Goal: Transaction & Acquisition: Purchase product/service

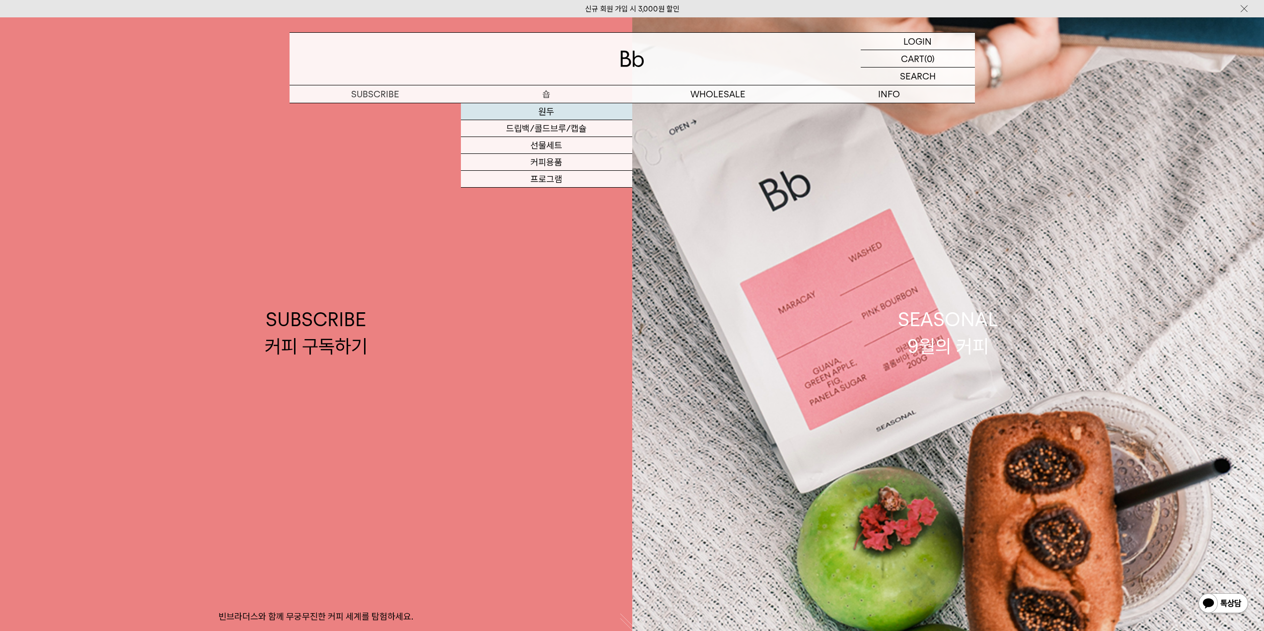
click at [543, 108] on link "원두" at bounding box center [546, 111] width 171 height 17
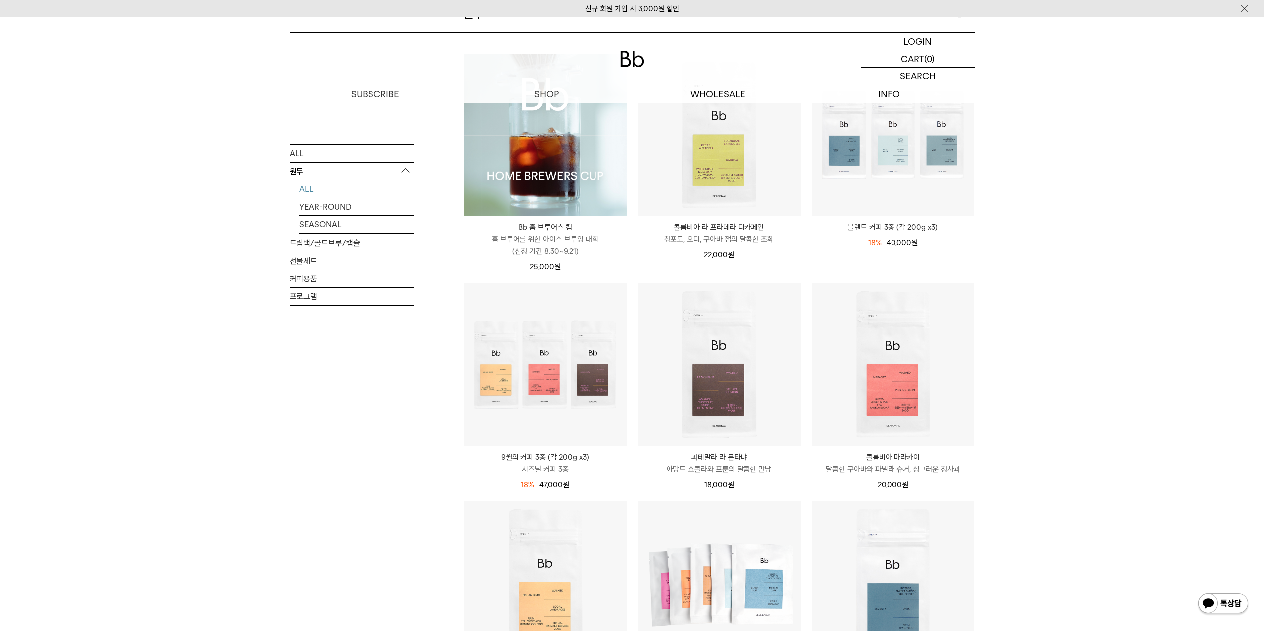
scroll to position [149, 0]
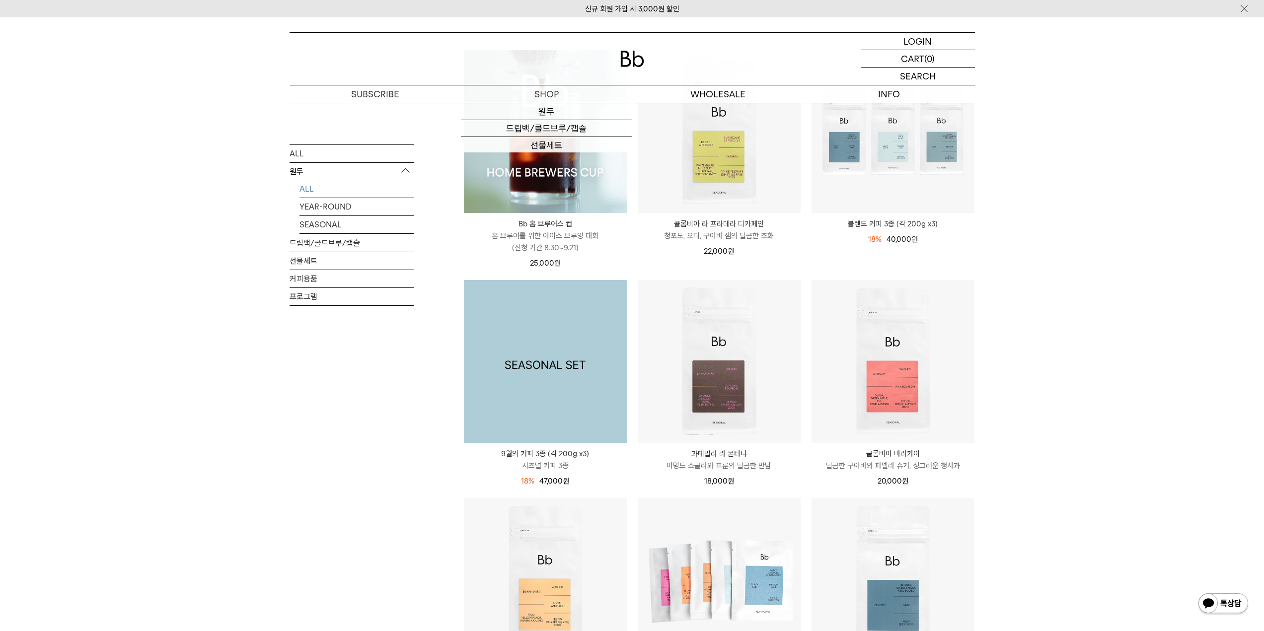
click at [505, 409] on img at bounding box center [545, 361] width 163 height 163
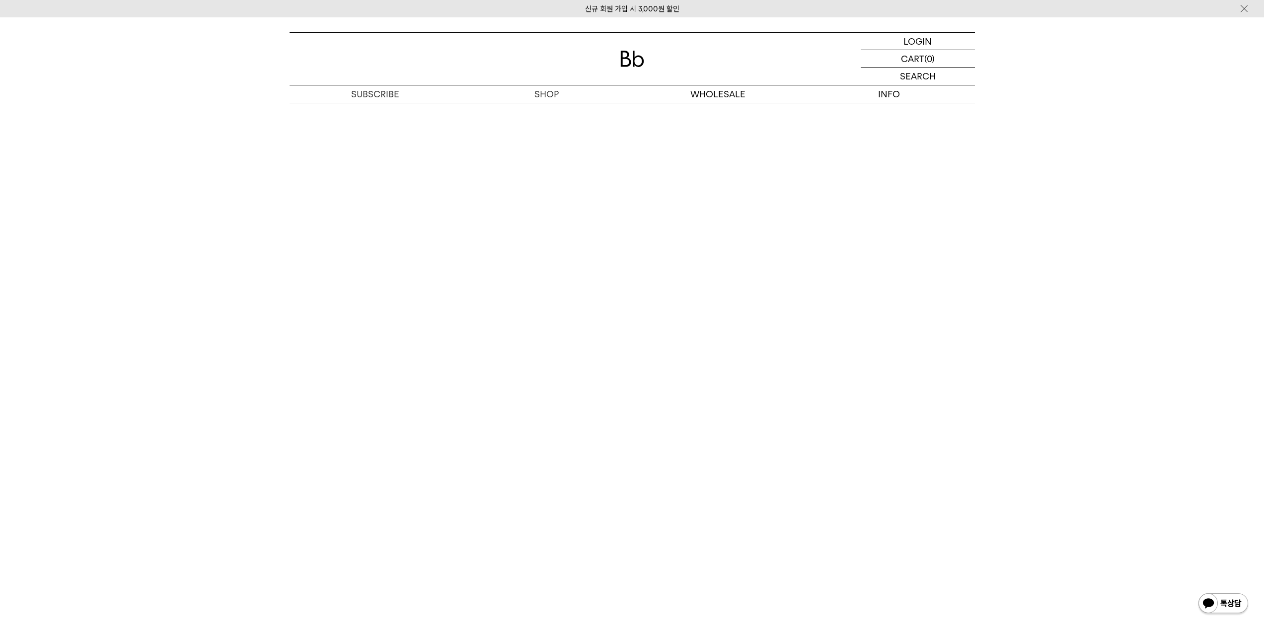
scroll to position [2483, 0]
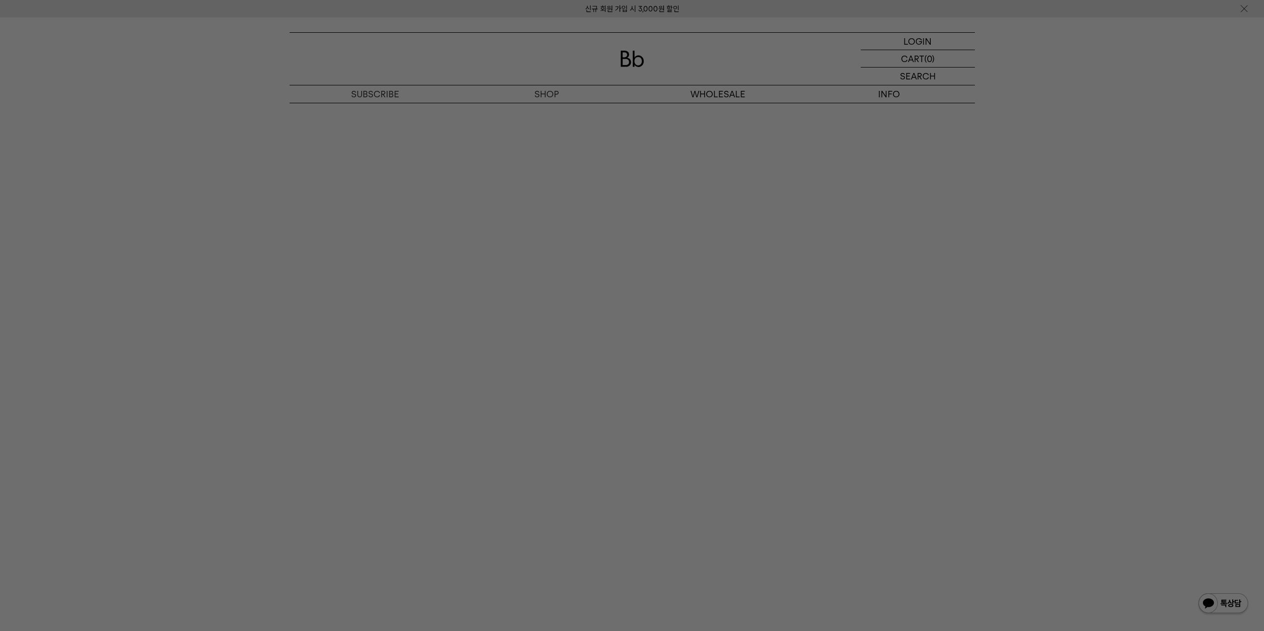
click at [202, 427] on div at bounding box center [632, 315] width 1264 height 631
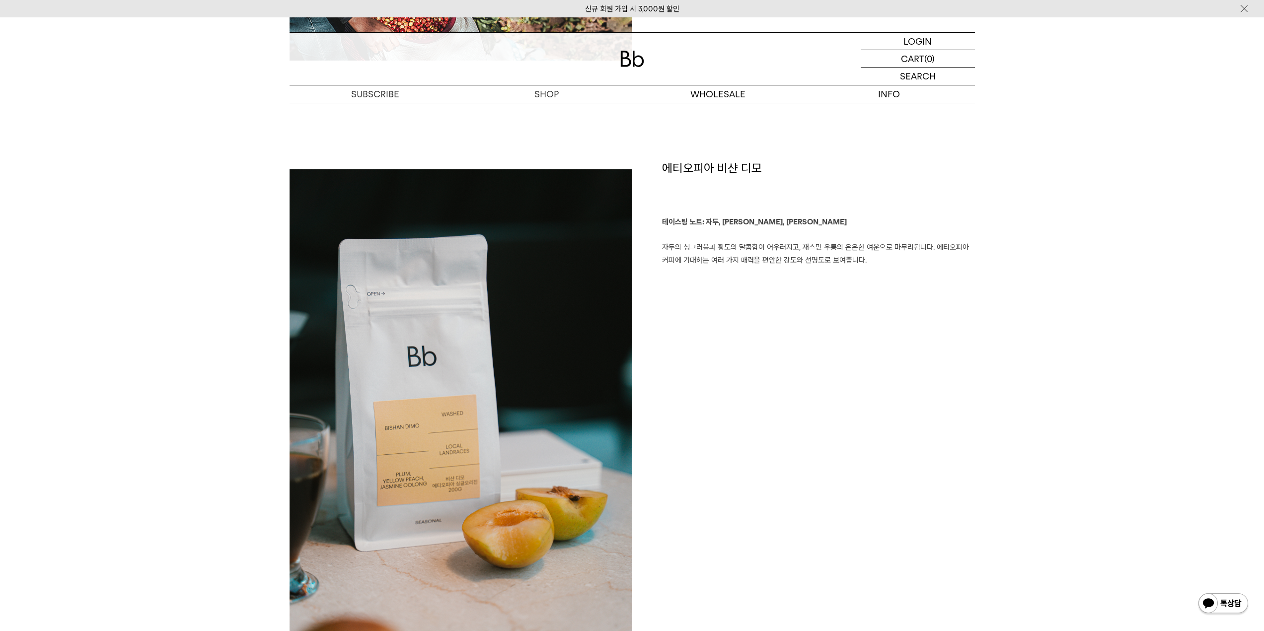
scroll to position [0, 0]
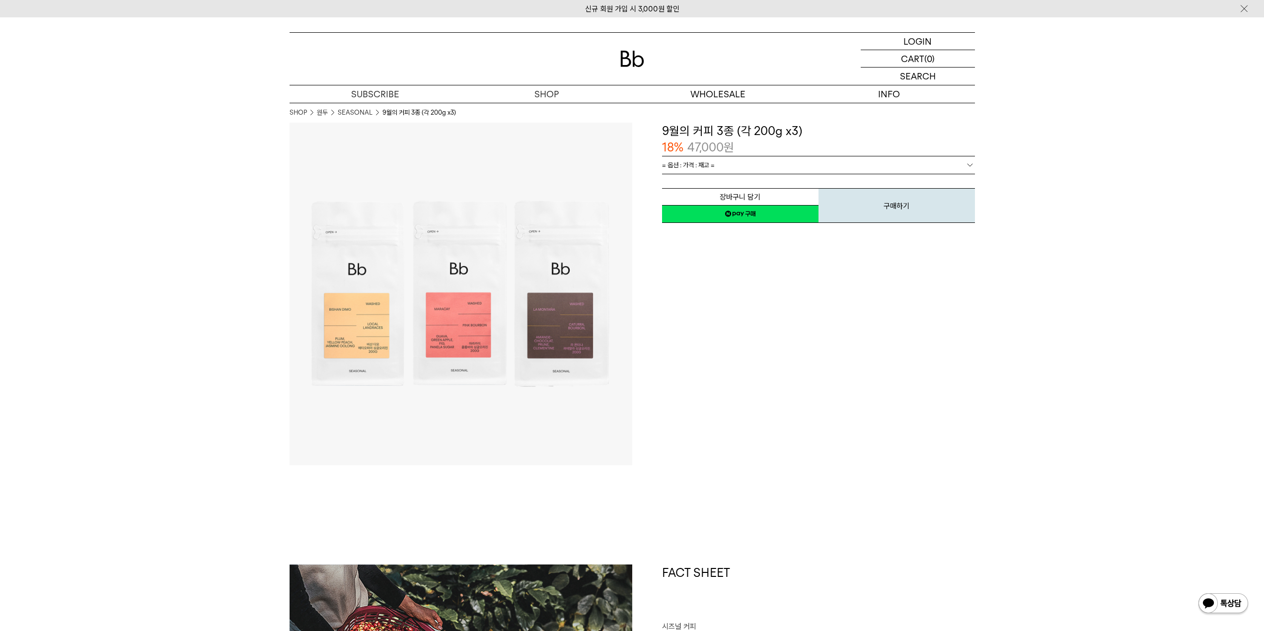
drag, startPoint x: 1157, startPoint y: 469, endPoint x: 1090, endPoint y: 342, distance: 143.9
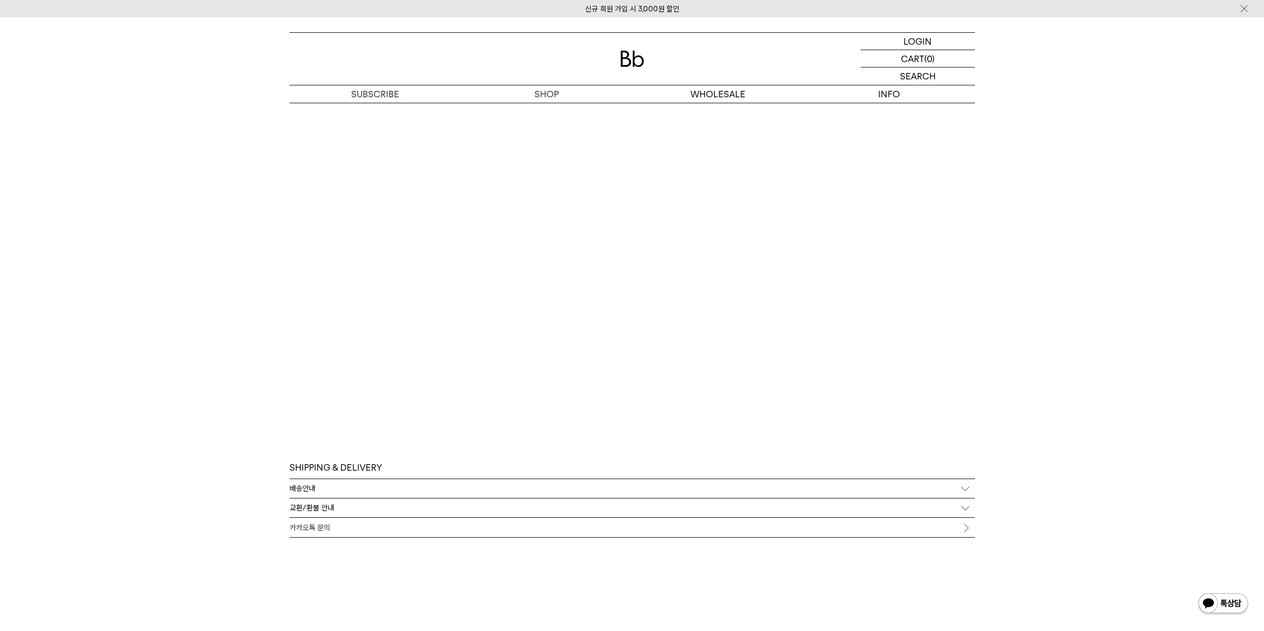
scroll to position [3079, 0]
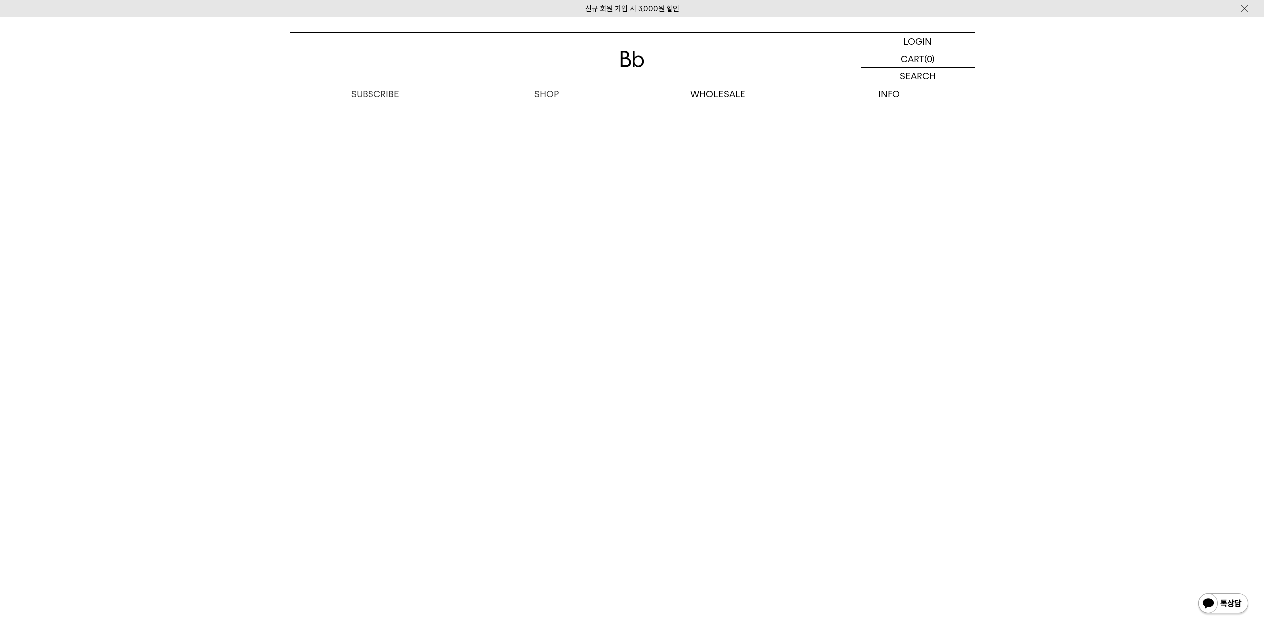
scroll to position [2885, 0]
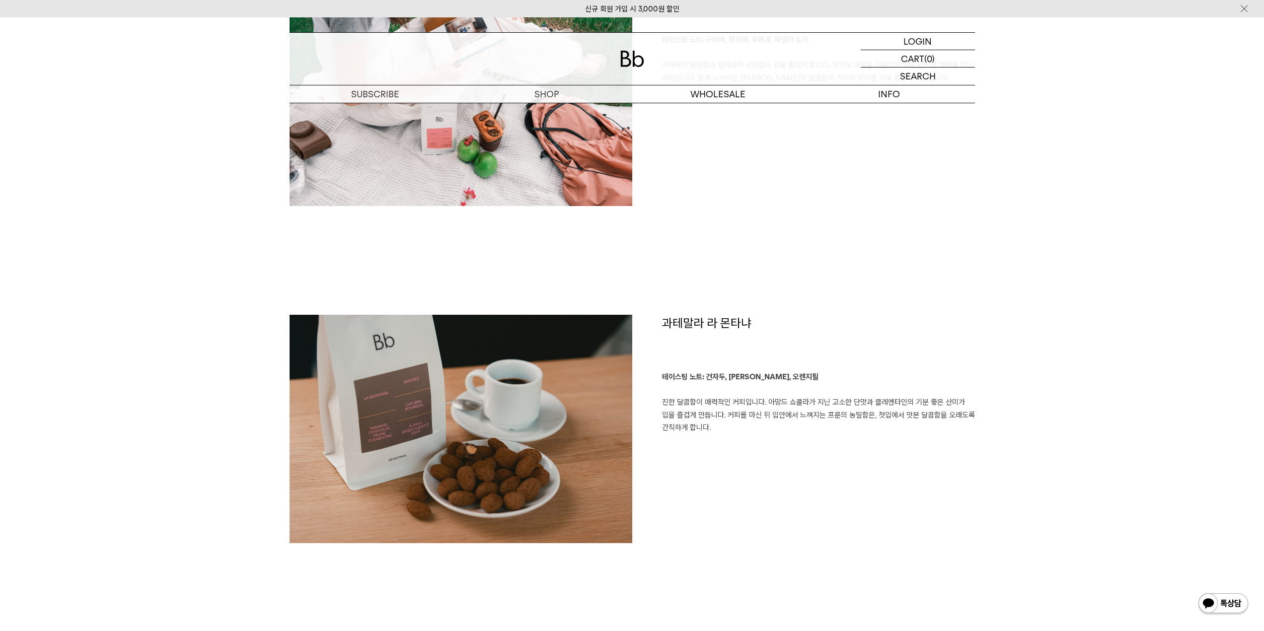
drag, startPoint x: 226, startPoint y: 352, endPoint x: 253, endPoint y: 295, distance: 62.4
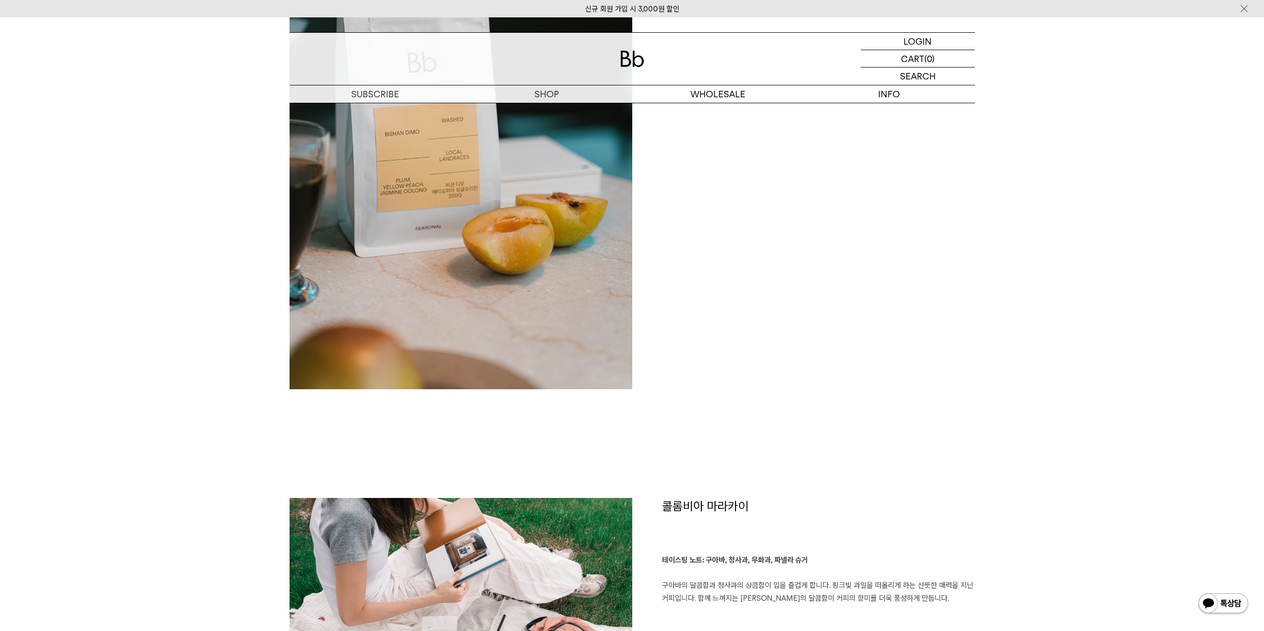
scroll to position [2421, 0]
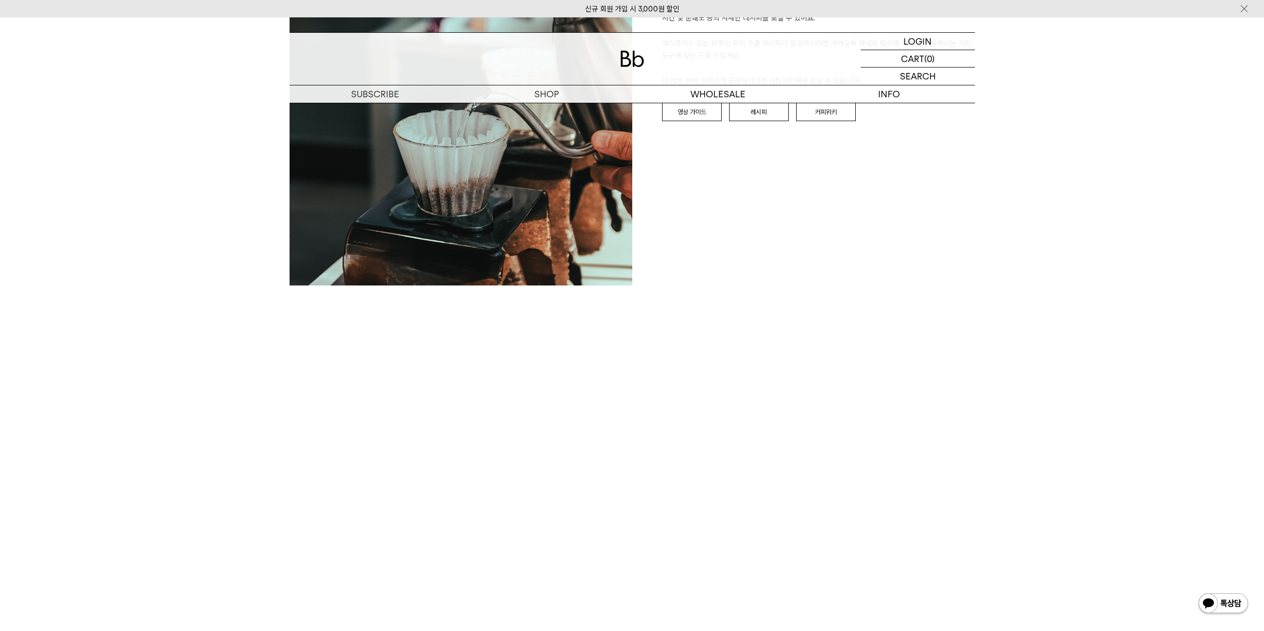
drag, startPoint x: 256, startPoint y: 300, endPoint x: 264, endPoint y: 479, distance: 178.5
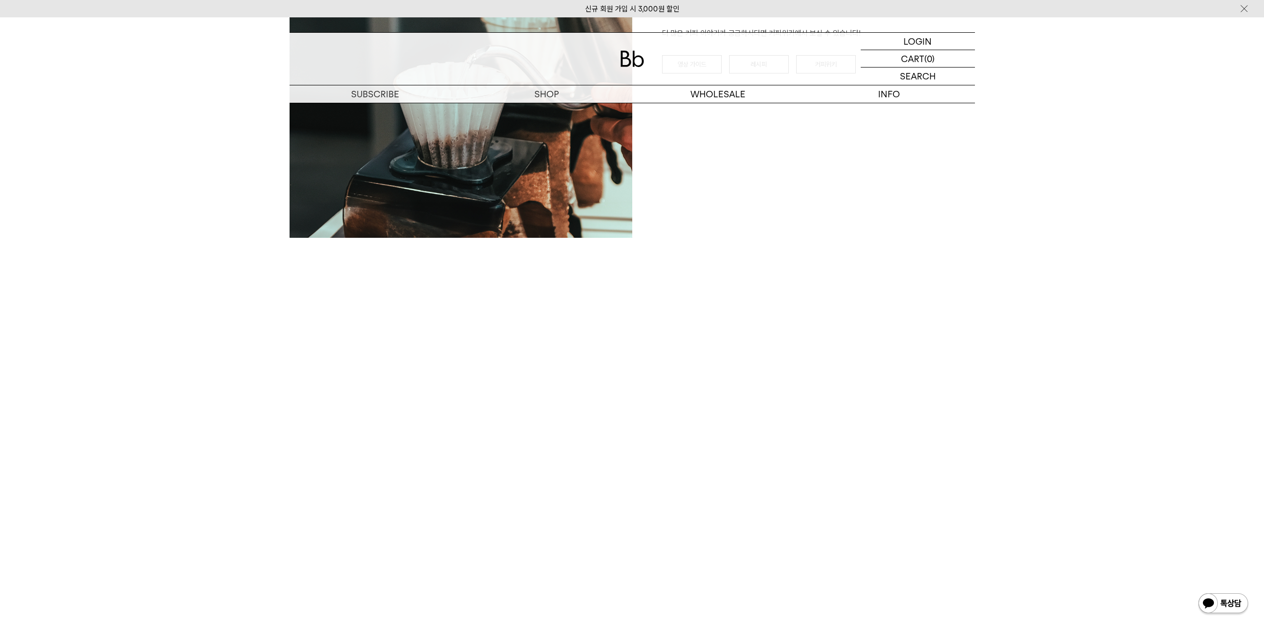
scroll to position [0, 0]
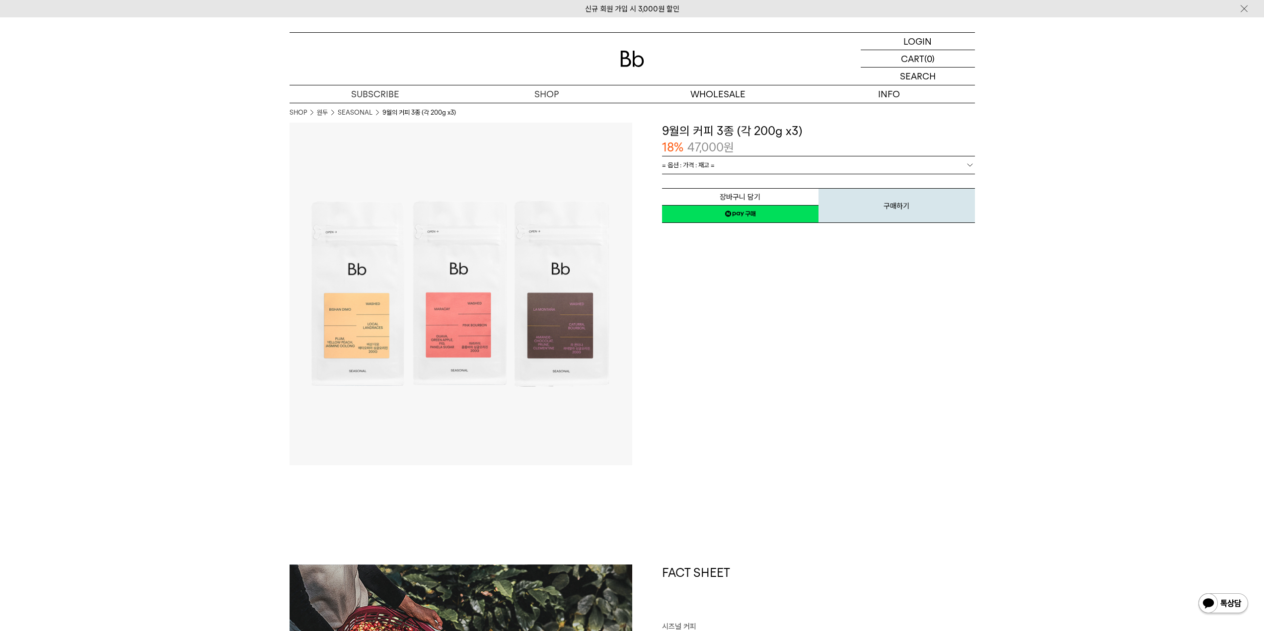
drag, startPoint x: 1017, startPoint y: 295, endPoint x: 912, endPoint y: 132, distance: 193.7
drag, startPoint x: 641, startPoint y: 340, endPoint x: 696, endPoint y: 214, distance: 137.8
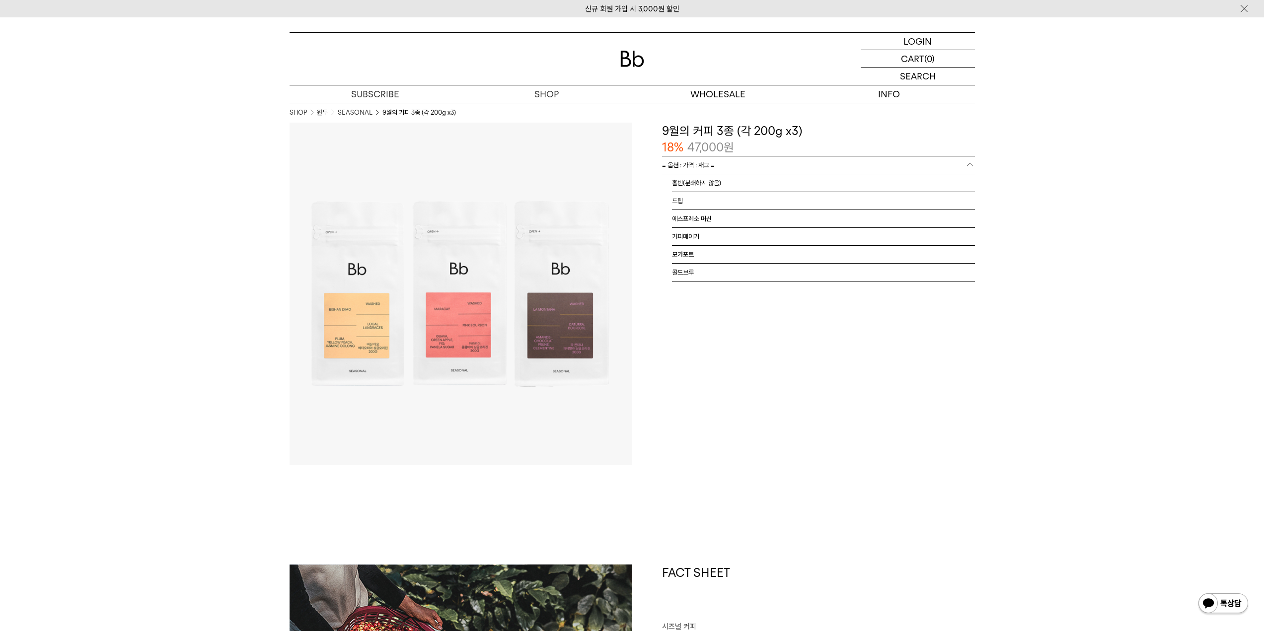
click at [745, 165] on link "= 옵션 : 가격 : 재고 =" at bounding box center [818, 164] width 313 height 17
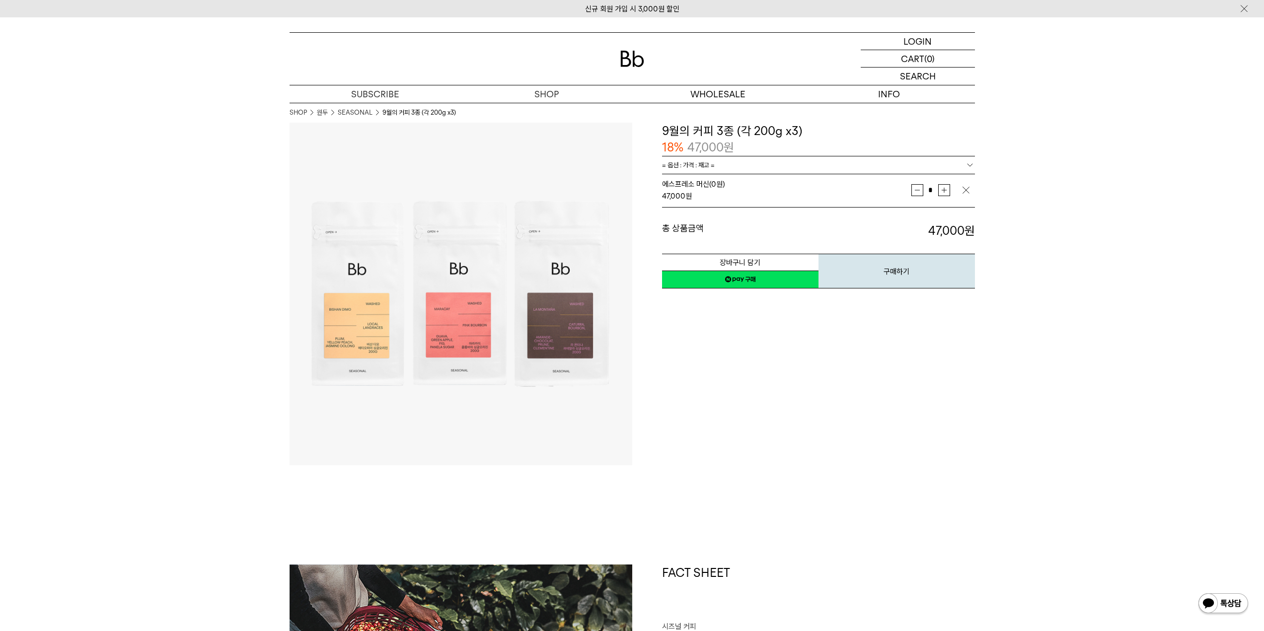
click at [684, 187] on span "에스프레소 머신 (0원)" at bounding box center [693, 184] width 63 height 9
click at [617, 297] on img at bounding box center [460, 294] width 343 height 343
click at [628, 52] on img at bounding box center [632, 59] width 24 height 16
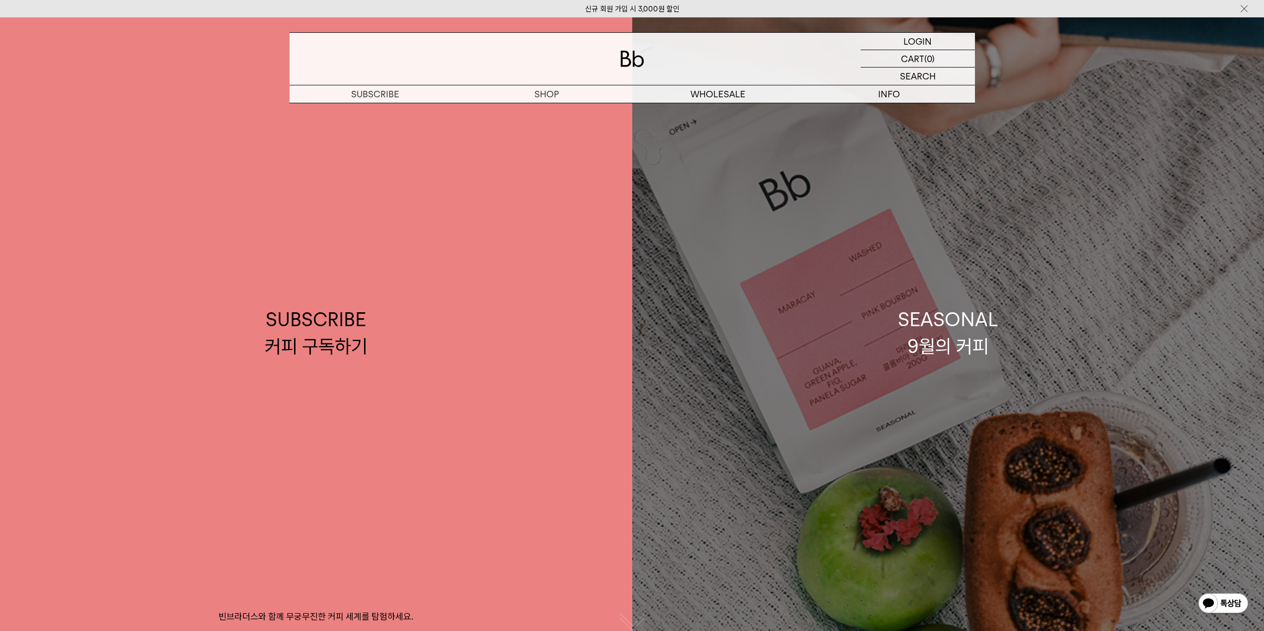
click at [915, 291] on link "SEASONAL 9월의 커피" at bounding box center [948, 332] width 632 height 631
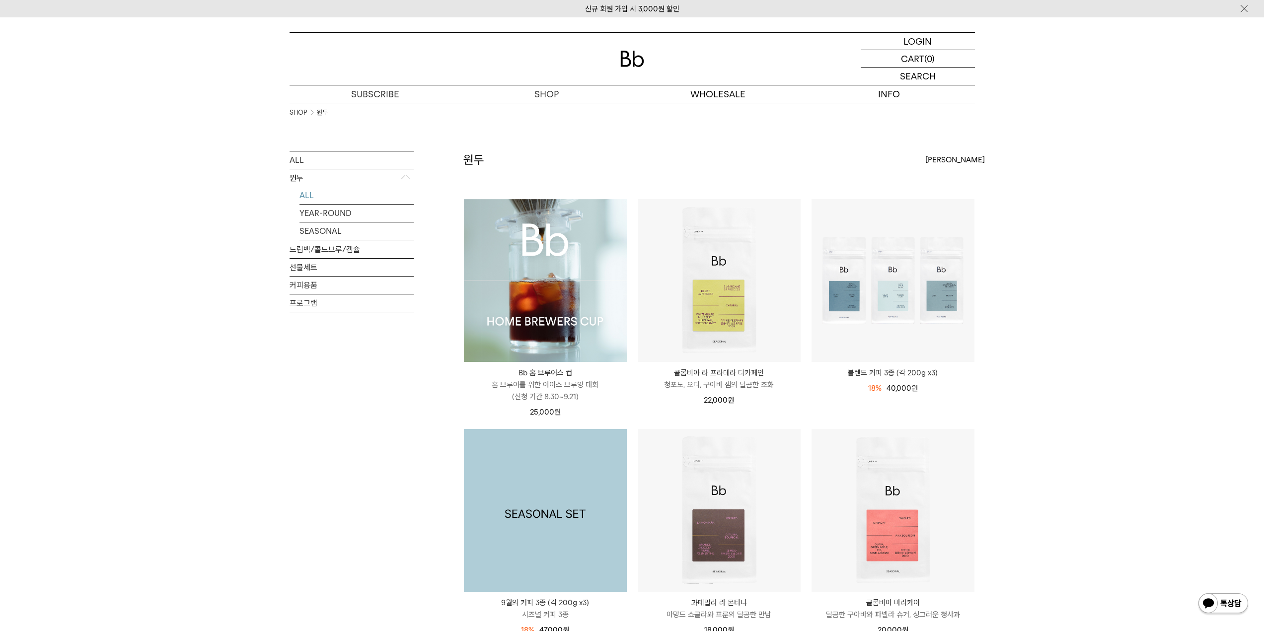
click at [586, 475] on img at bounding box center [545, 510] width 163 height 163
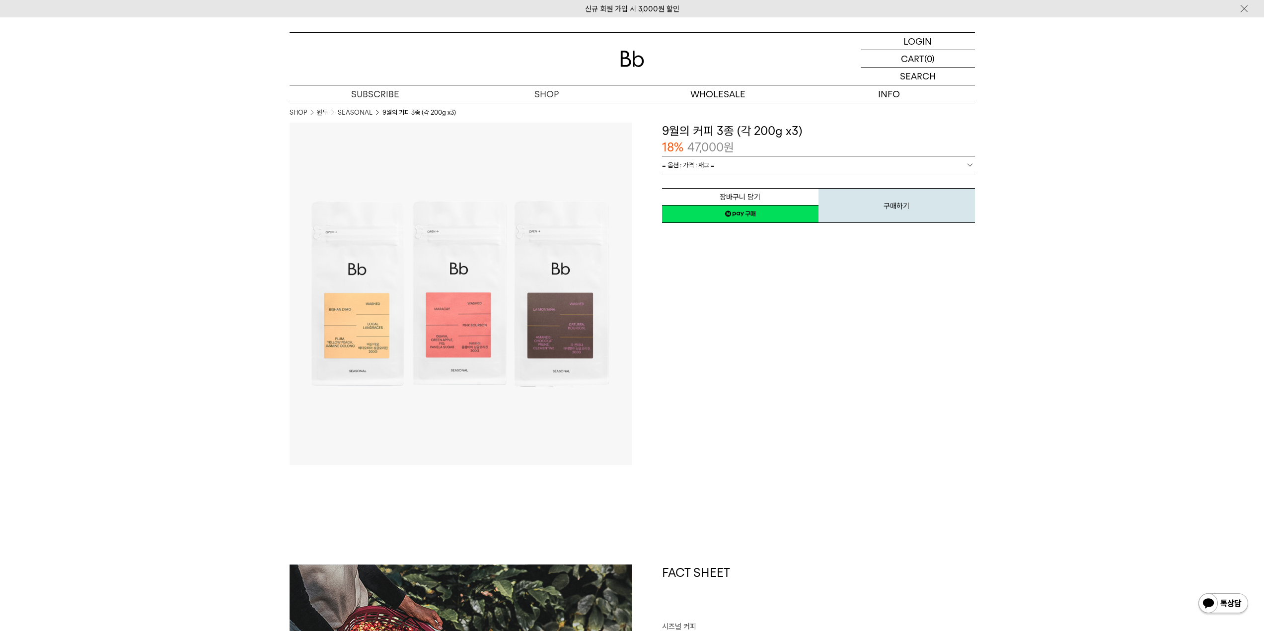
click at [778, 157] on link "= 옵션 : 가격 : 재고 =" at bounding box center [818, 164] width 313 height 17
click at [680, 387] on div "**********" at bounding box center [803, 294] width 343 height 343
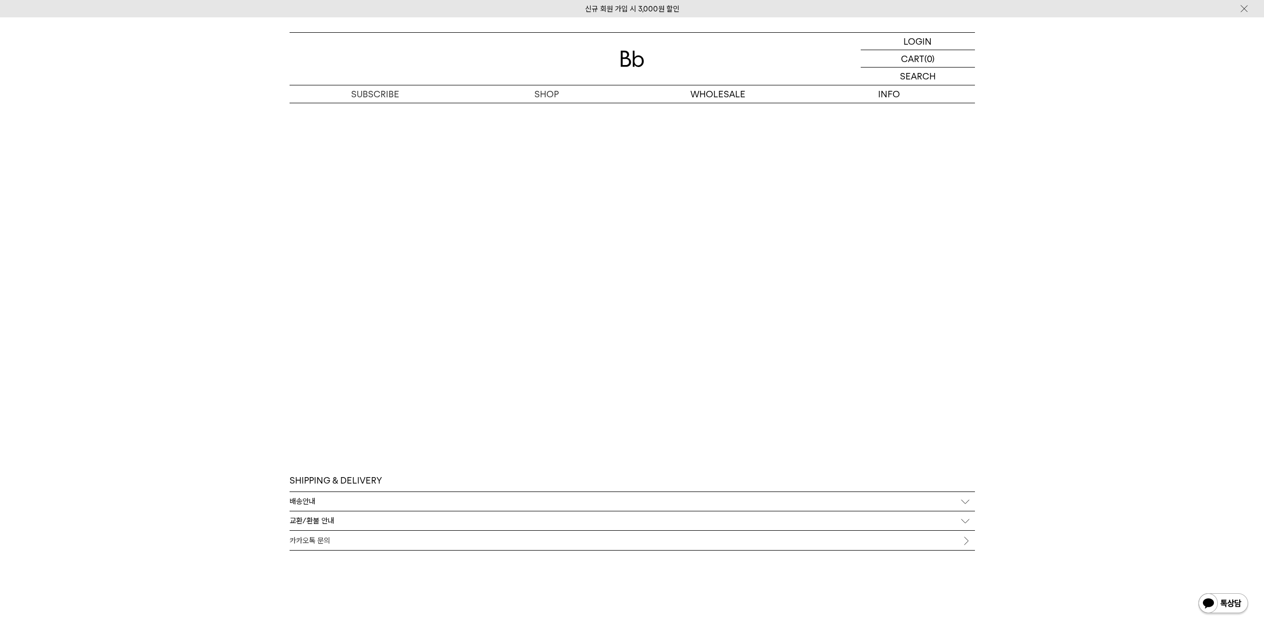
scroll to position [3208, 0]
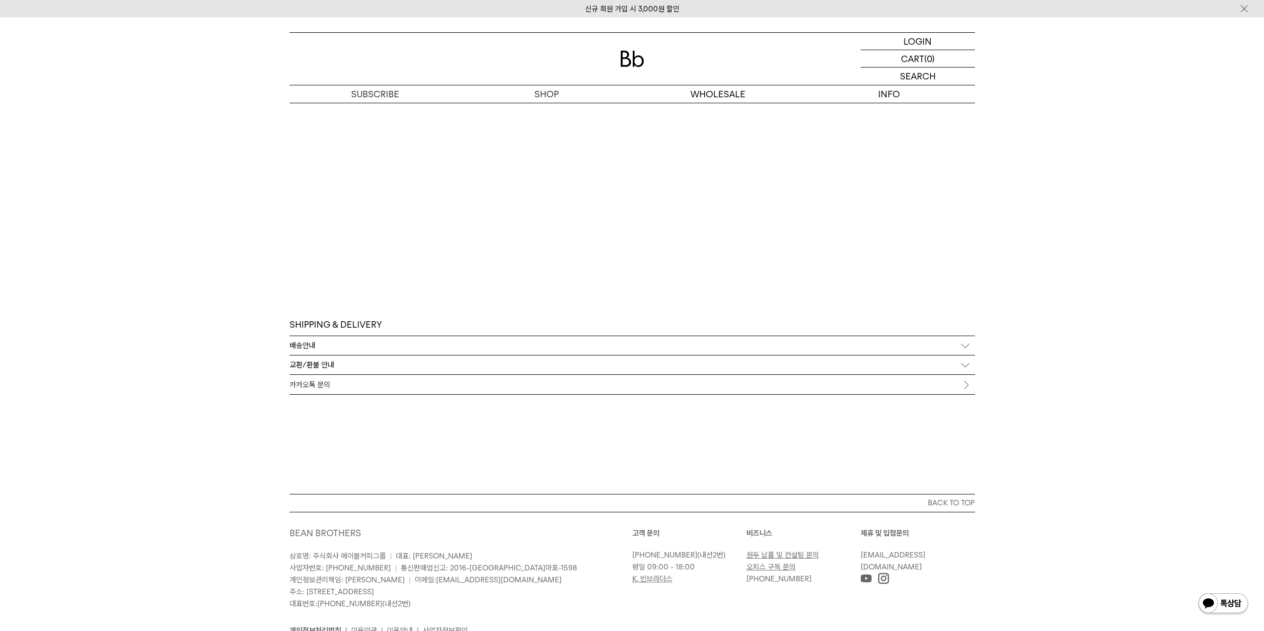
click at [793, 381] on link "카카오톡 문의" at bounding box center [631, 384] width 685 height 19
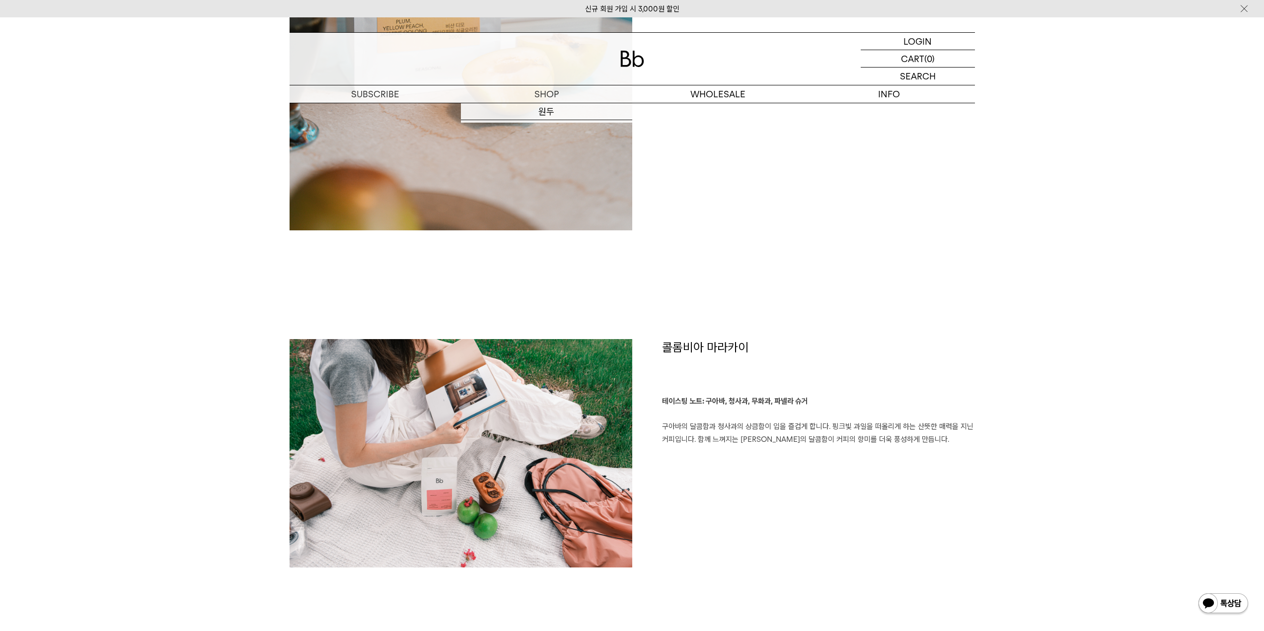
scroll to position [0, 0]
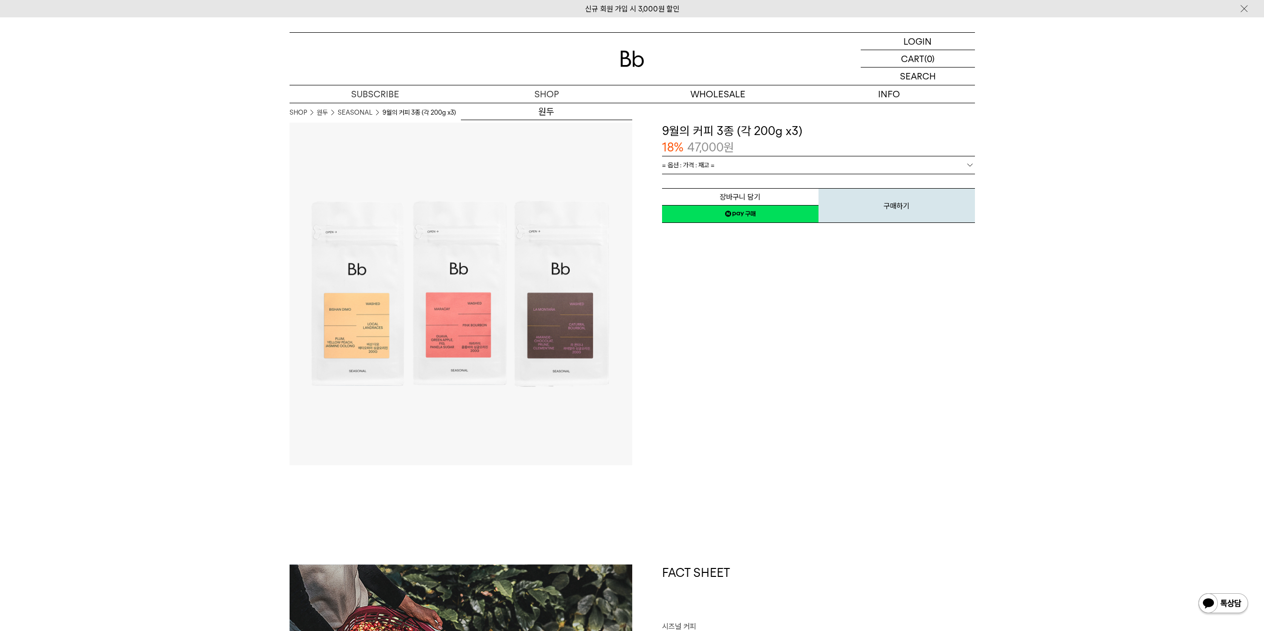
drag, startPoint x: 890, startPoint y: 335, endPoint x: 770, endPoint y: 217, distance: 168.2
click at [767, 164] on link "= 옵션 : 가격 : 재고 =" at bounding box center [818, 164] width 313 height 17
click at [549, 110] on link "원두" at bounding box center [546, 111] width 171 height 17
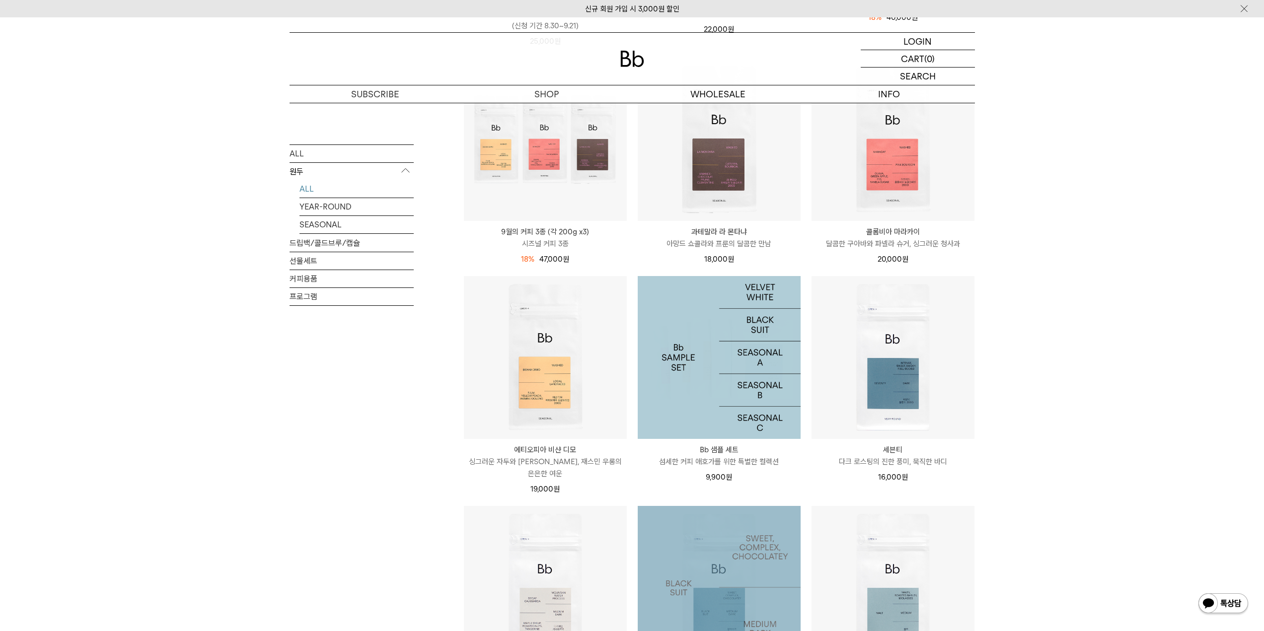
scroll to position [552, 0]
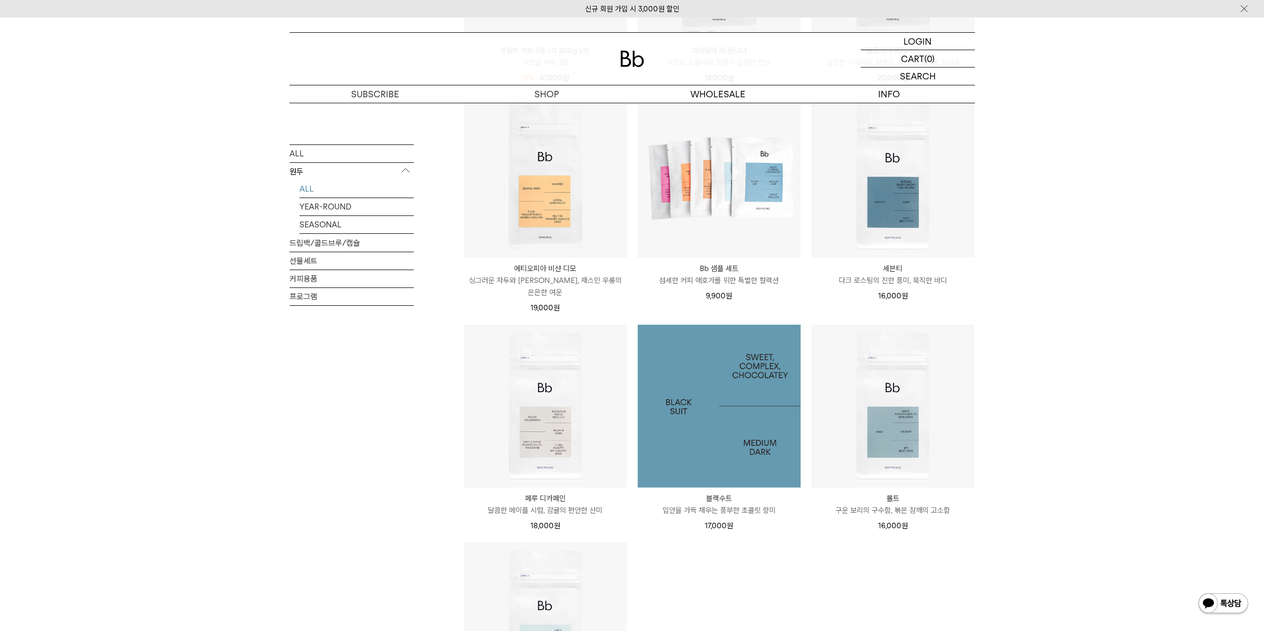
click at [723, 427] on img at bounding box center [719, 406] width 163 height 163
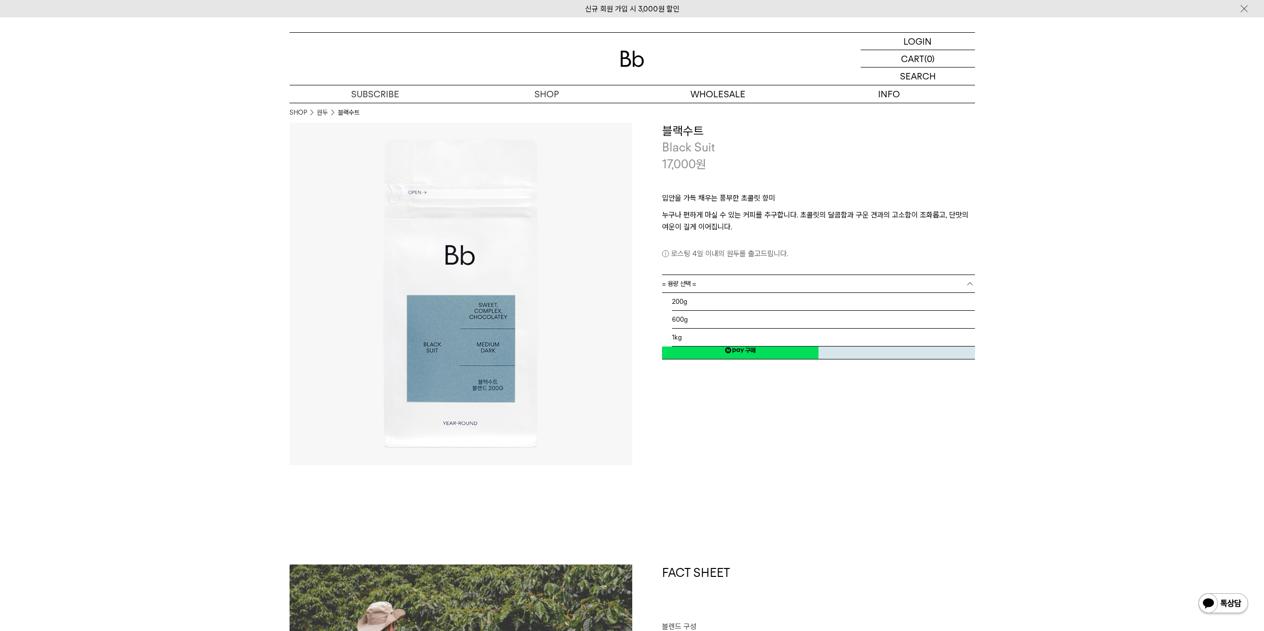
click at [742, 280] on link "= 용량 선택 =" at bounding box center [818, 283] width 313 height 17
click at [728, 304] on li "200g" at bounding box center [823, 302] width 303 height 18
click at [723, 307] on link "= 분쇄도 선택 =" at bounding box center [818, 301] width 313 height 17
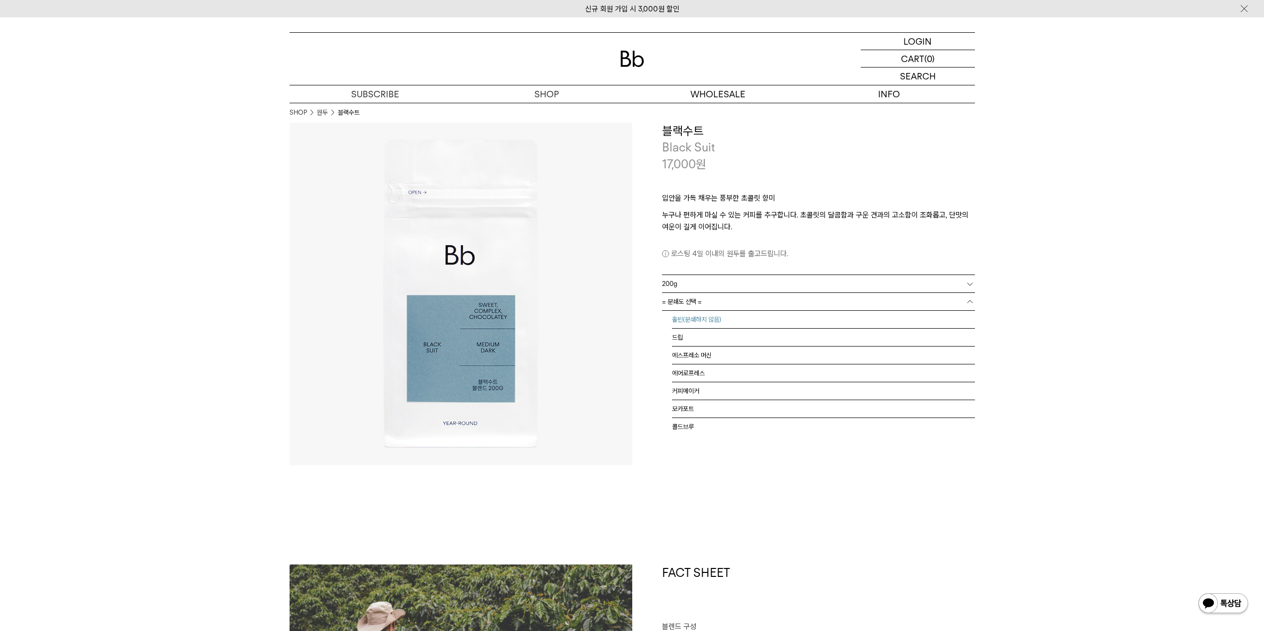
click at [728, 323] on li "홀빈(분쇄하지 않음)" at bounding box center [823, 320] width 303 height 18
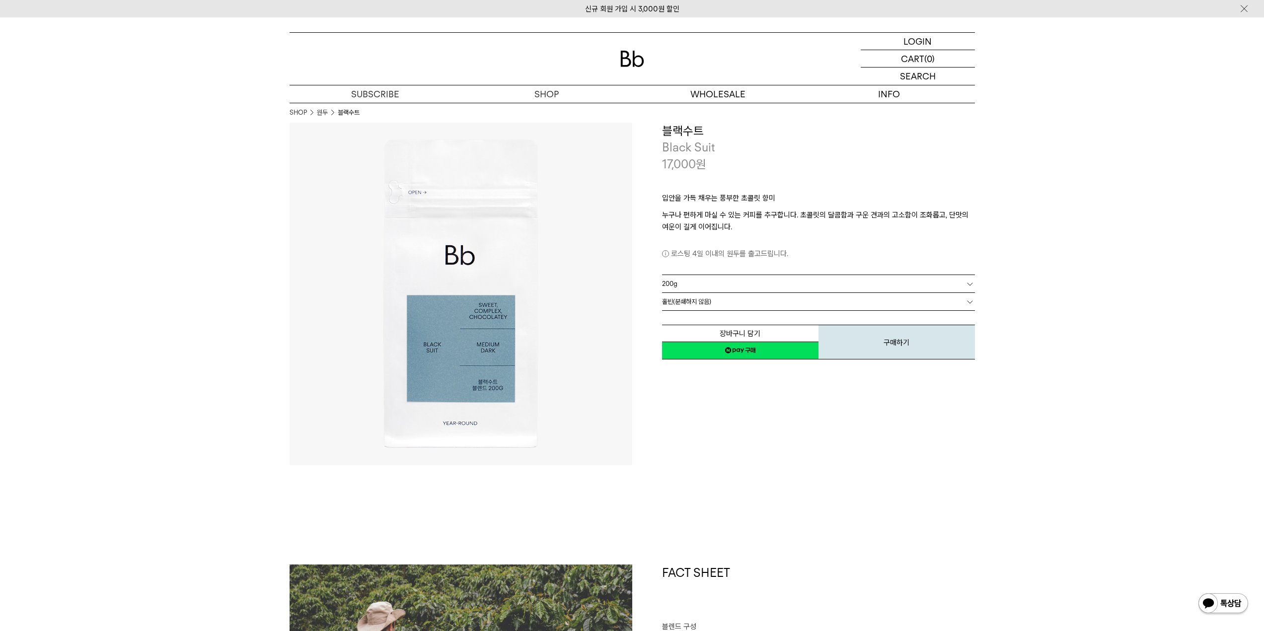
click at [734, 303] on link "홀빈(분쇄하지 않음)" at bounding box center [818, 301] width 313 height 17
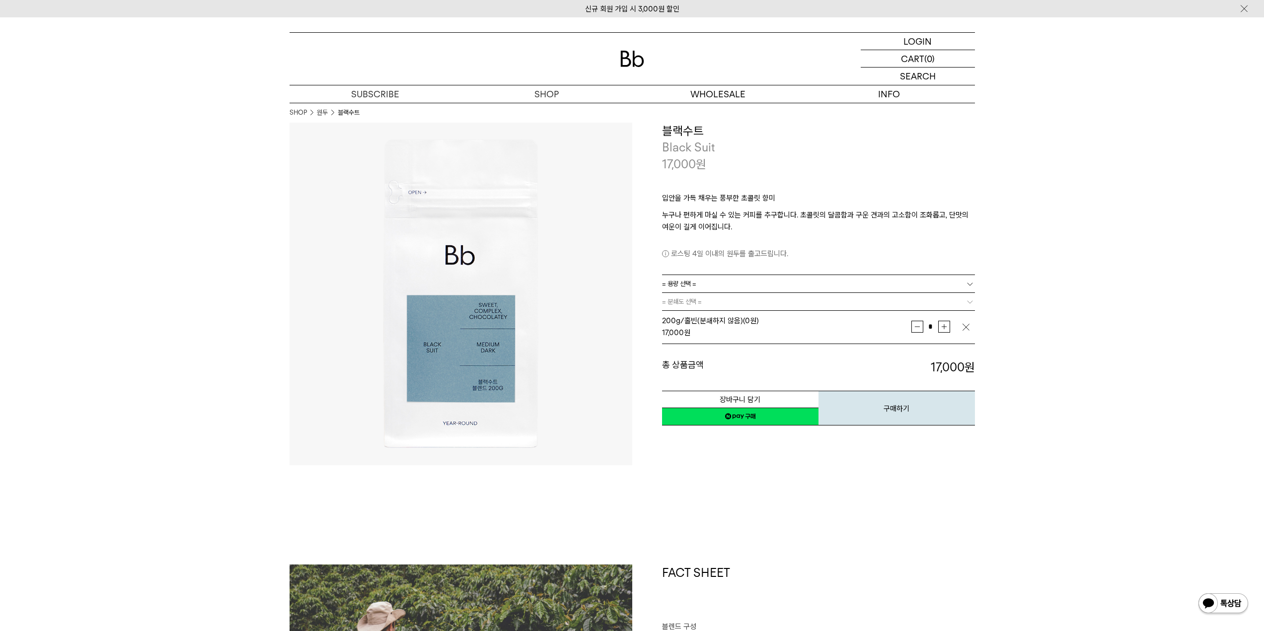
click at [741, 303] on link "= 분쇄도 선택 =" at bounding box center [818, 301] width 313 height 17
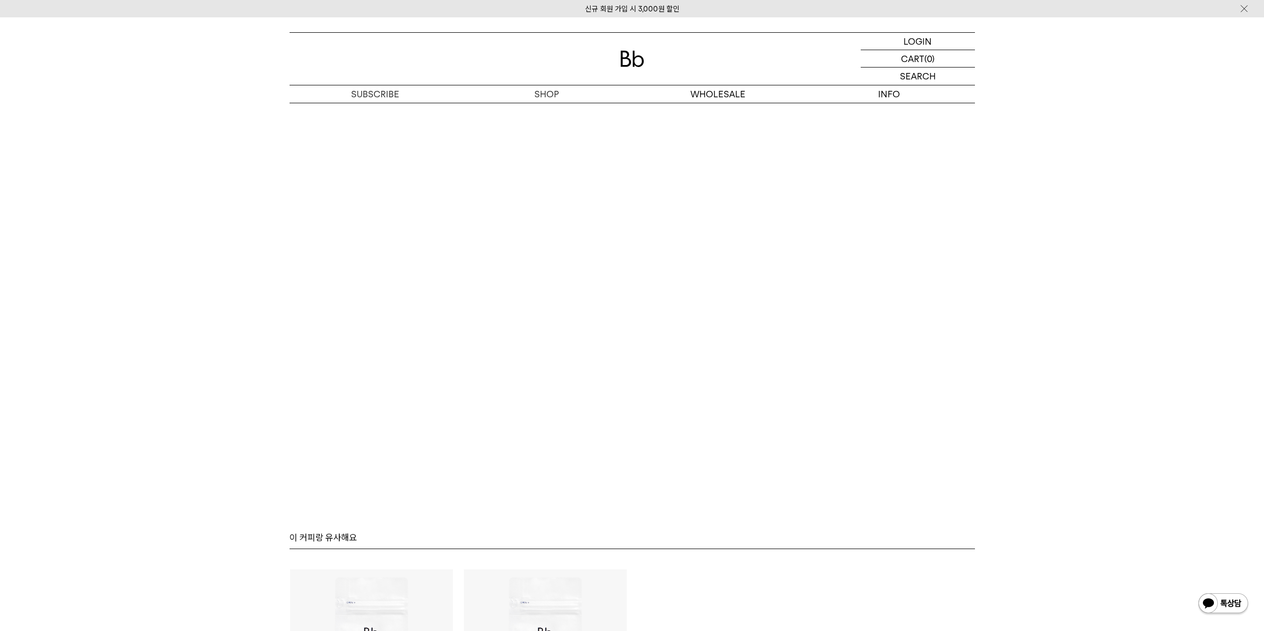
scroll to position [2358, 0]
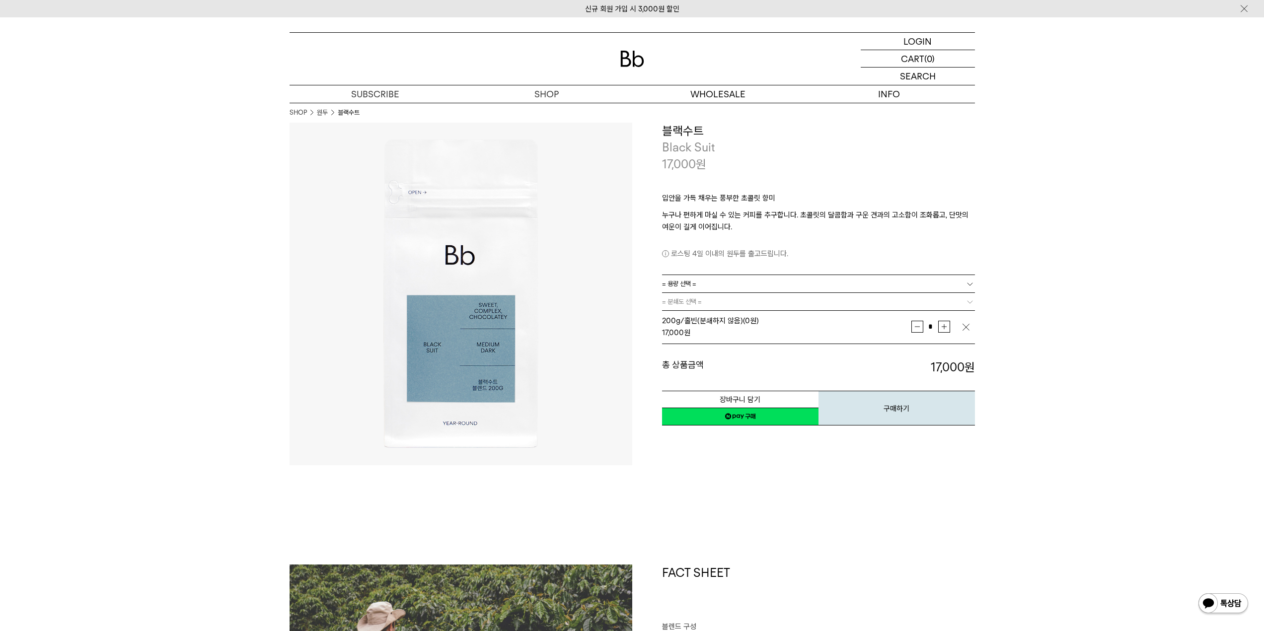
drag, startPoint x: 138, startPoint y: 345, endPoint x: 390, endPoint y: 125, distance: 335.4
click at [627, 49] on div at bounding box center [631, 59] width 685 height 52
click at [628, 53] on img at bounding box center [632, 59] width 24 height 16
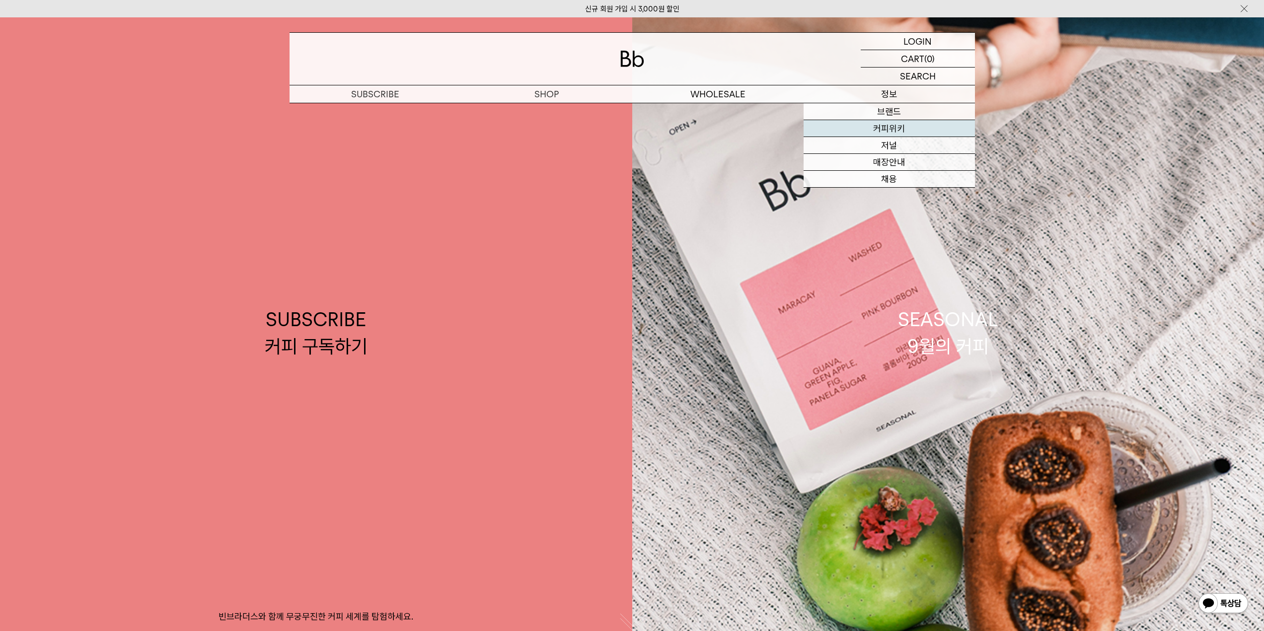
click at [904, 130] on link "커피위키" at bounding box center [888, 128] width 171 height 17
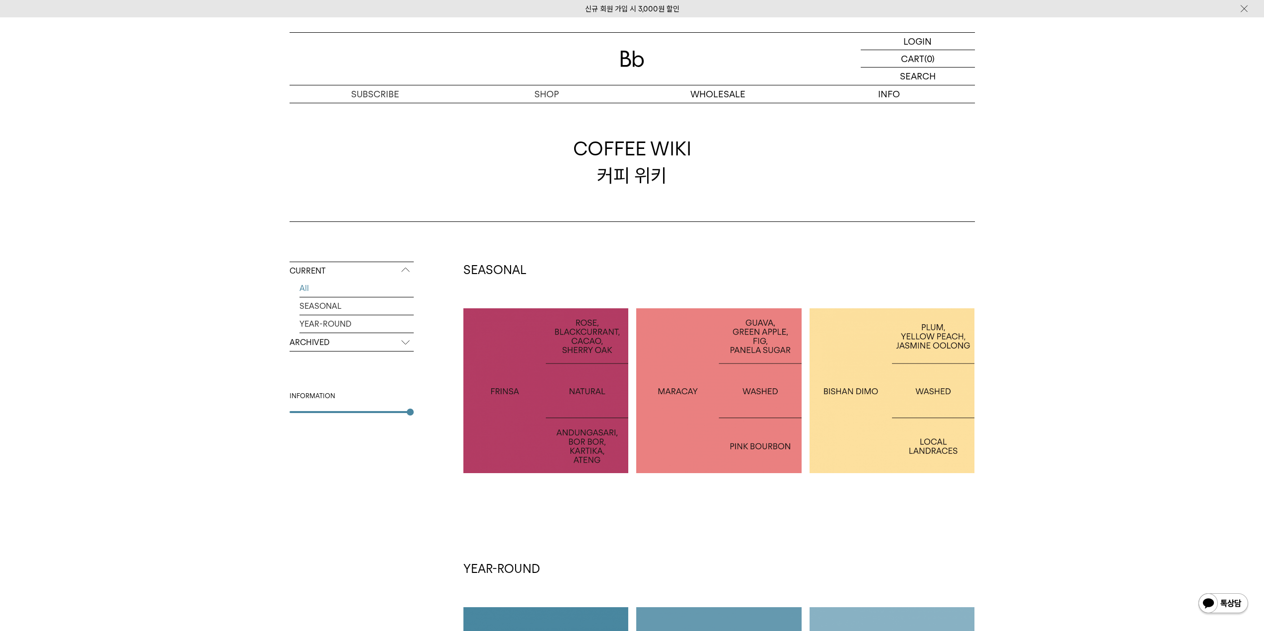
click at [540, 342] on div at bounding box center [545, 390] width 165 height 165
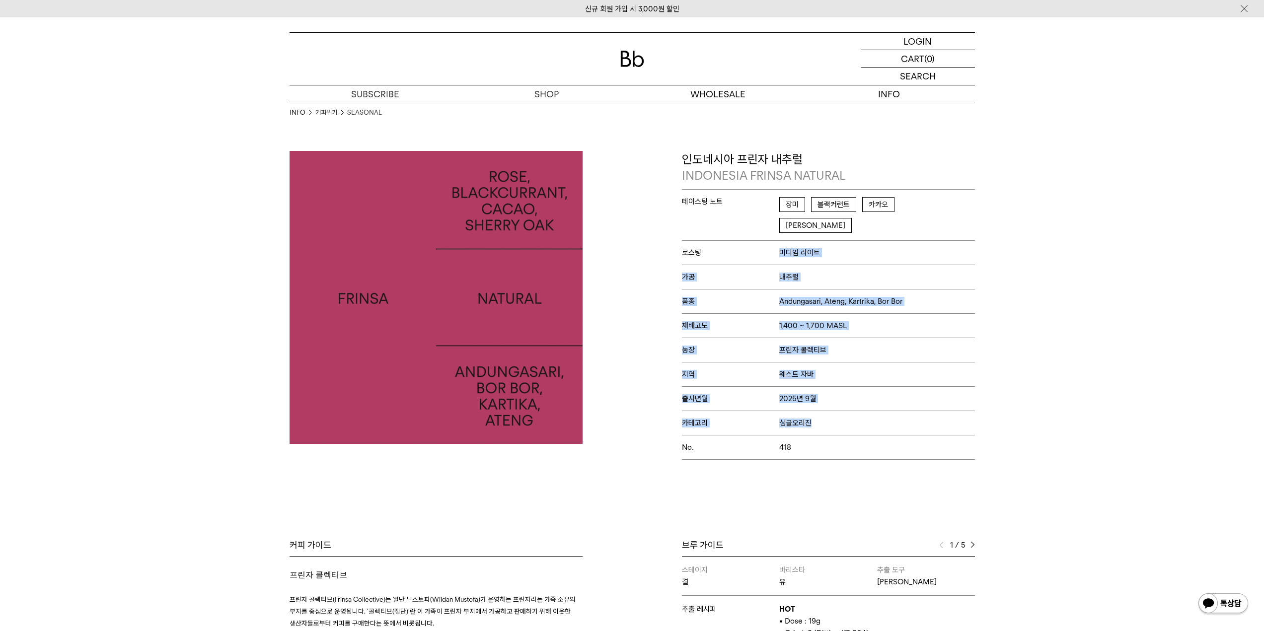
drag, startPoint x: 741, startPoint y: 222, endPoint x: 874, endPoint y: 407, distance: 227.3
click at [874, 407] on div "테이스팅 노트 장미 블랙커런트 카카오 셰리오크 로스팅 미디엄 라이트 가공 내추럴 품종 Andungasari, Ateng, Kartrika, B…" at bounding box center [828, 324] width 293 height 271
click at [1012, 298] on div "Bb의 커피 ALL SEASONAL YEAR-ROUND AUCTION SERIES ARCHIVE 2023 2022 2021 2020 2019 …" at bounding box center [632, 516] width 1264 height 730
click at [1107, 245] on div "Bb의 커피 ALL SEASONAL YEAR-ROUND AUCTION SERIES ARCHIVE 2023 2022 2021 2020 2019 …" at bounding box center [632, 516] width 1264 height 730
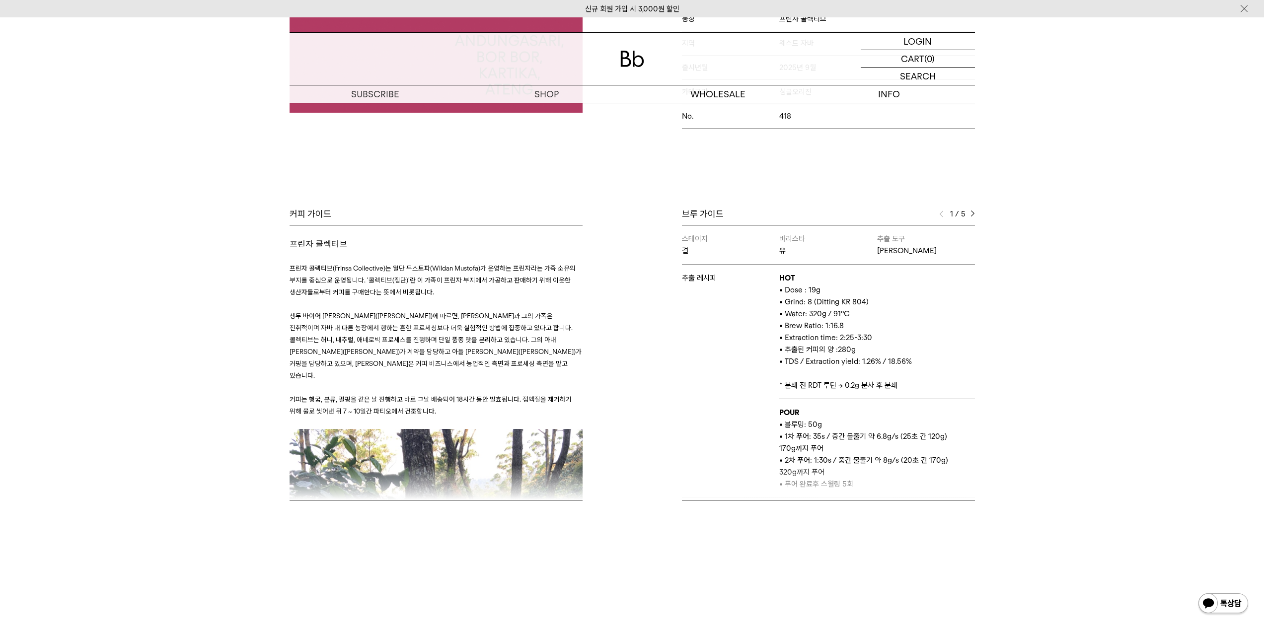
scroll to position [348, 0]
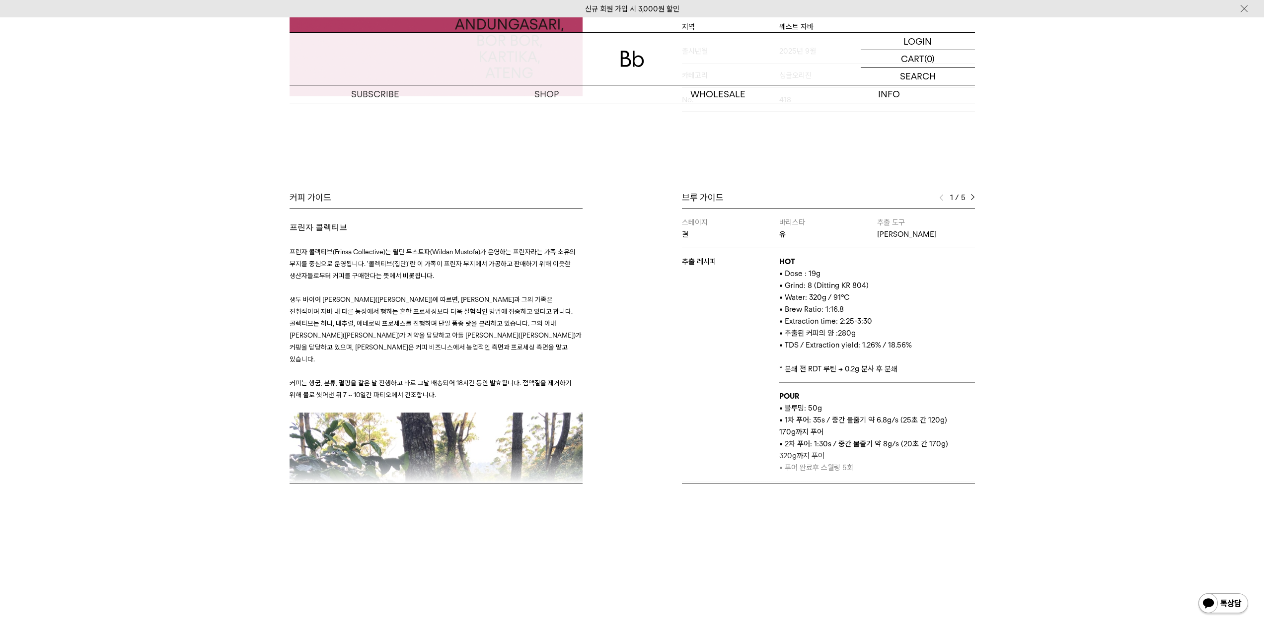
click at [974, 194] on img at bounding box center [972, 197] width 4 height 7
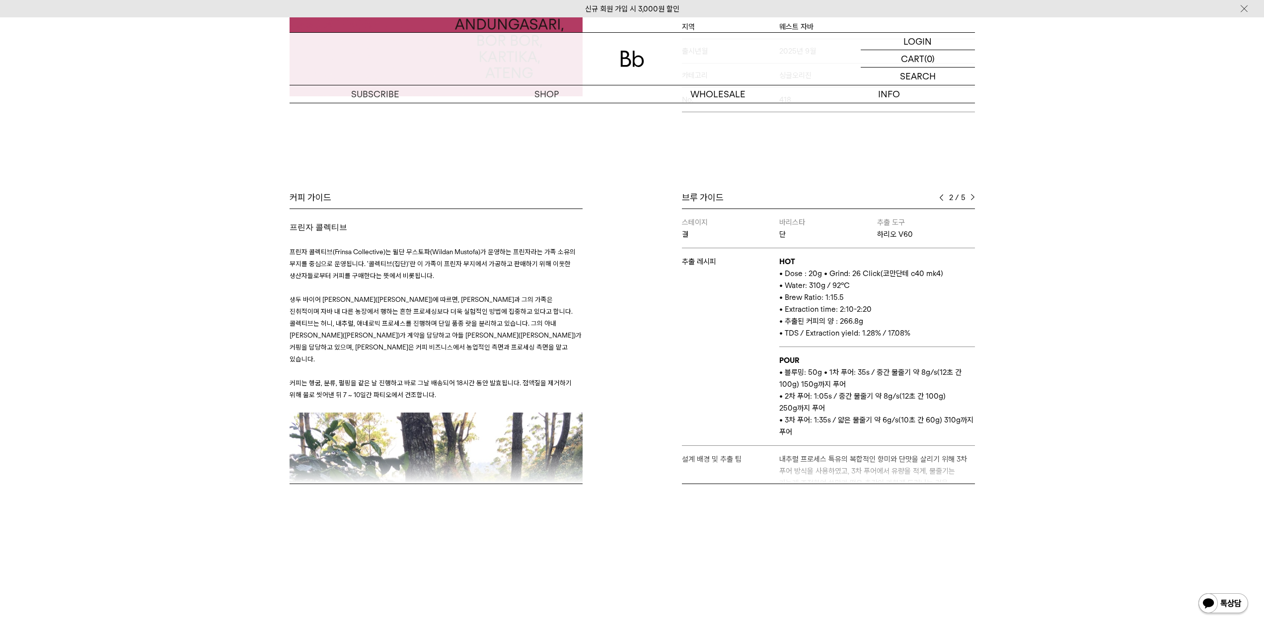
click at [974, 194] on img at bounding box center [972, 197] width 4 height 7
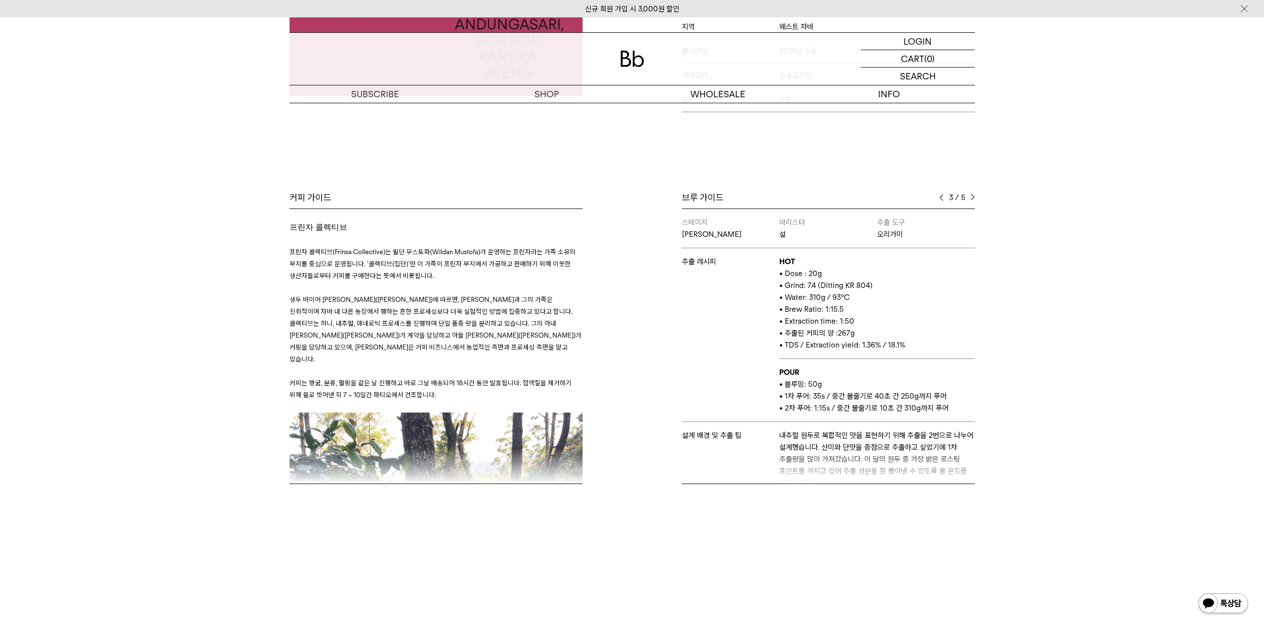
click at [974, 194] on img at bounding box center [972, 197] width 4 height 7
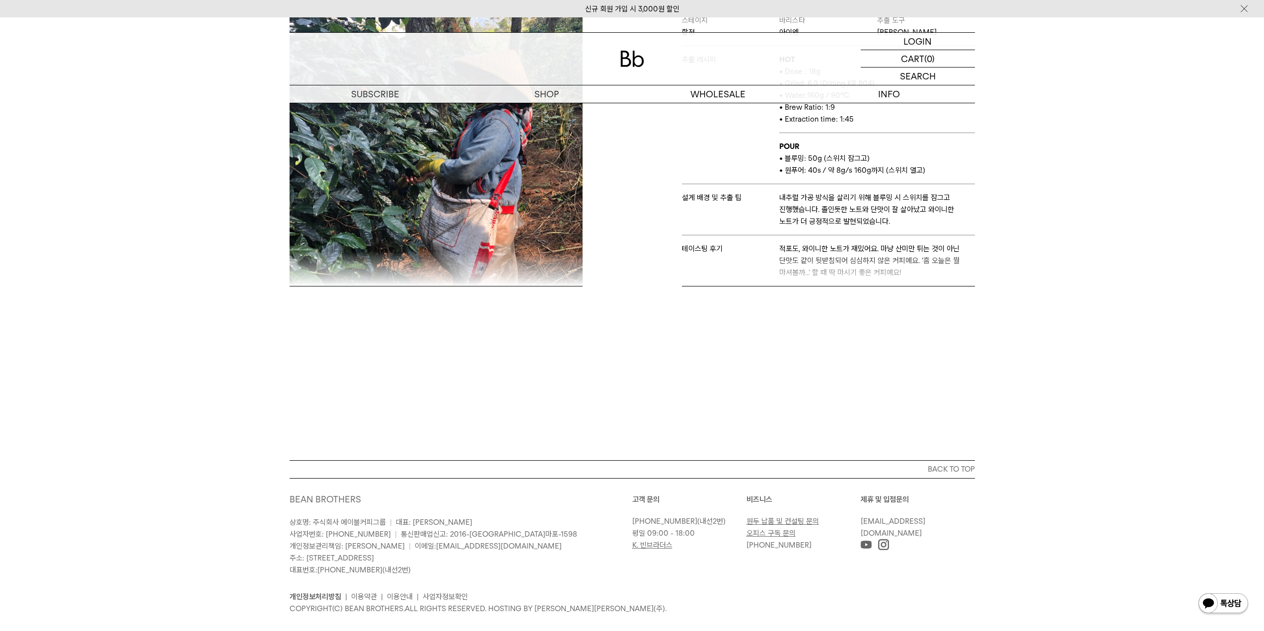
scroll to position [548, 0]
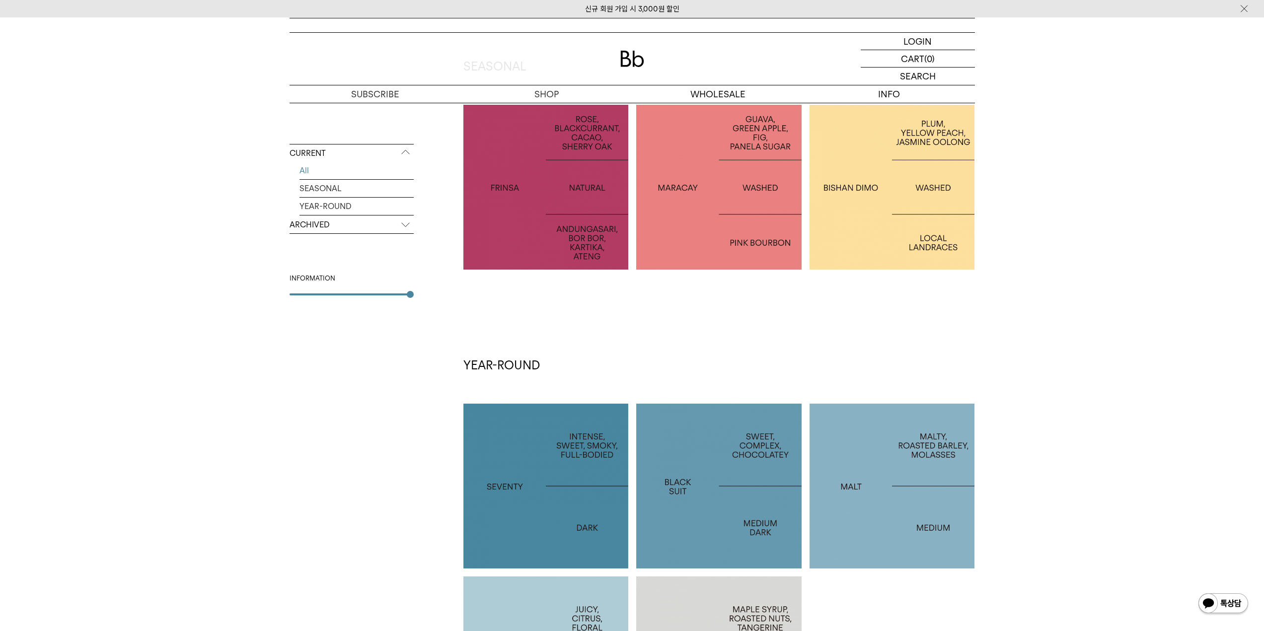
scroll to position [199, 0]
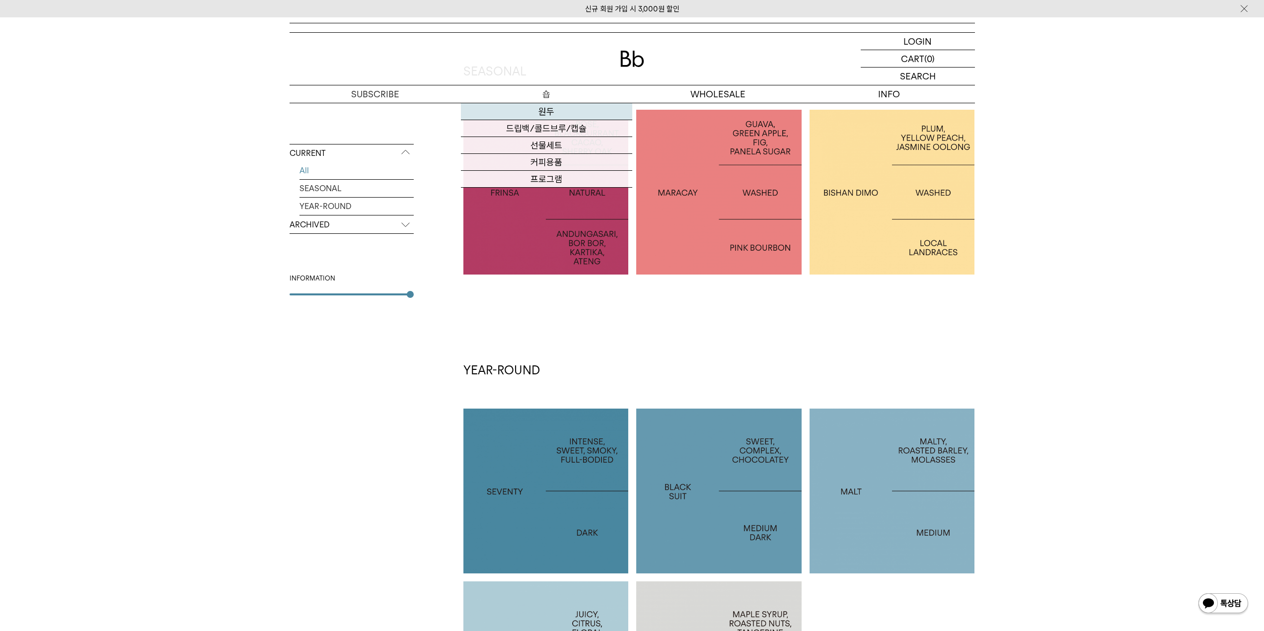
click at [545, 116] on link "원두" at bounding box center [546, 111] width 171 height 17
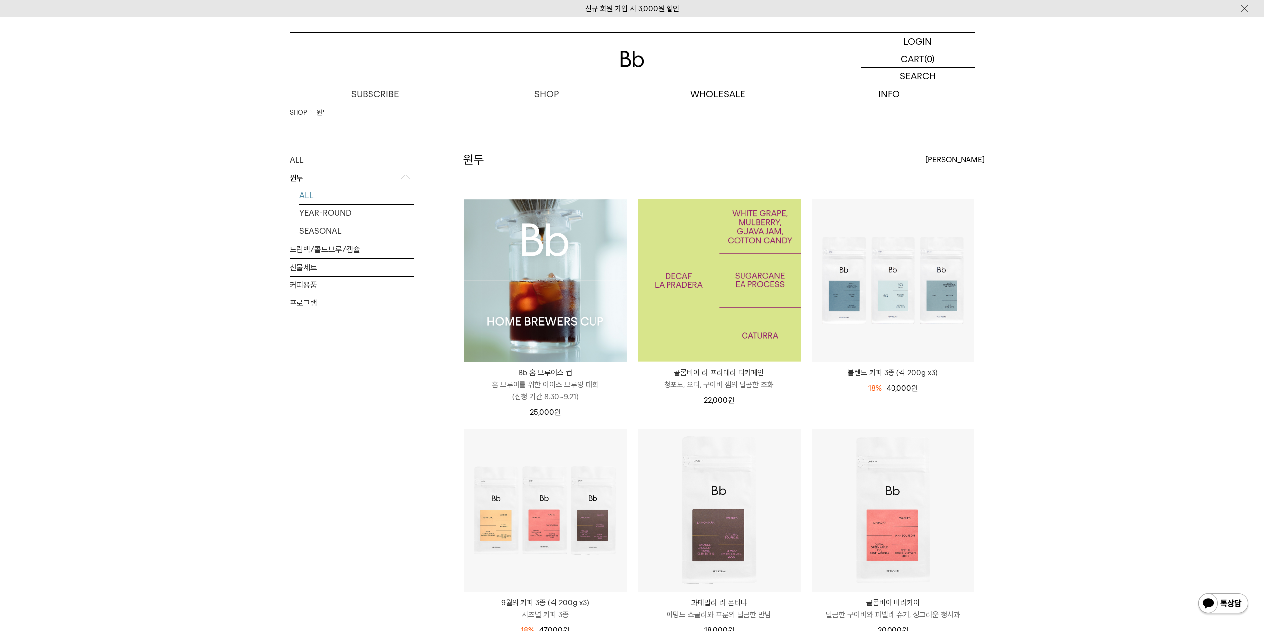
click at [759, 265] on img at bounding box center [719, 280] width 163 height 163
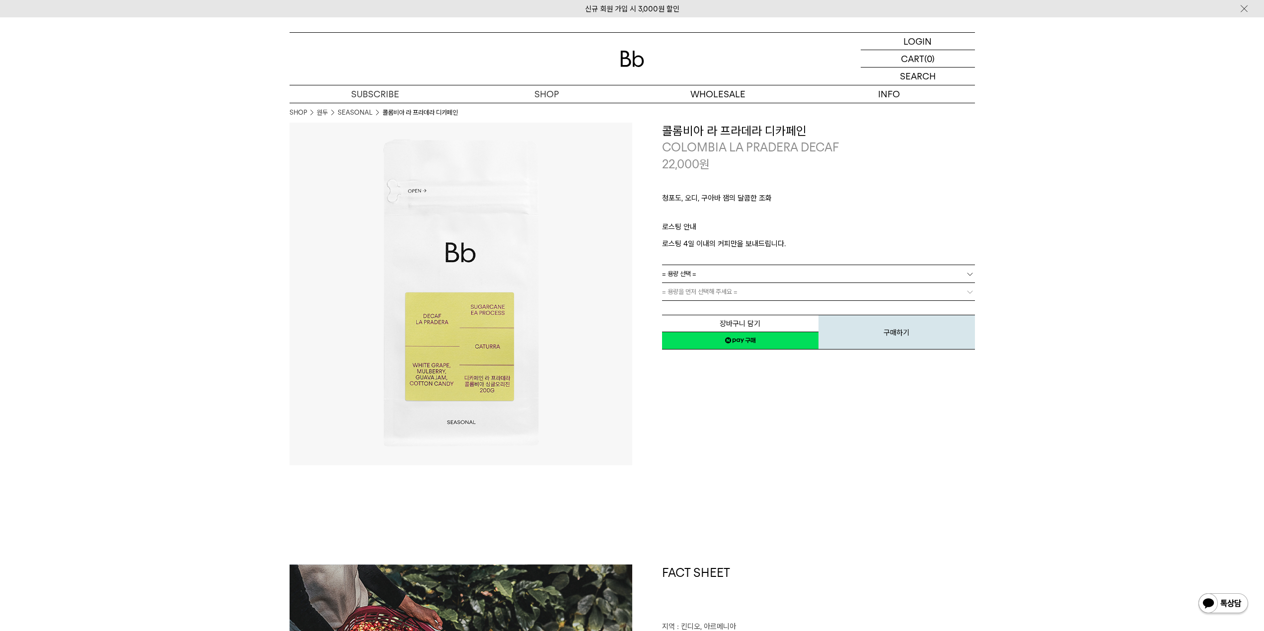
click at [722, 272] on link "= 용량 선택 =" at bounding box center [818, 273] width 313 height 17
click at [712, 293] on li "200g" at bounding box center [823, 292] width 303 height 18
click at [712, 293] on link "= 분쇄도 선택 =" at bounding box center [818, 291] width 313 height 17
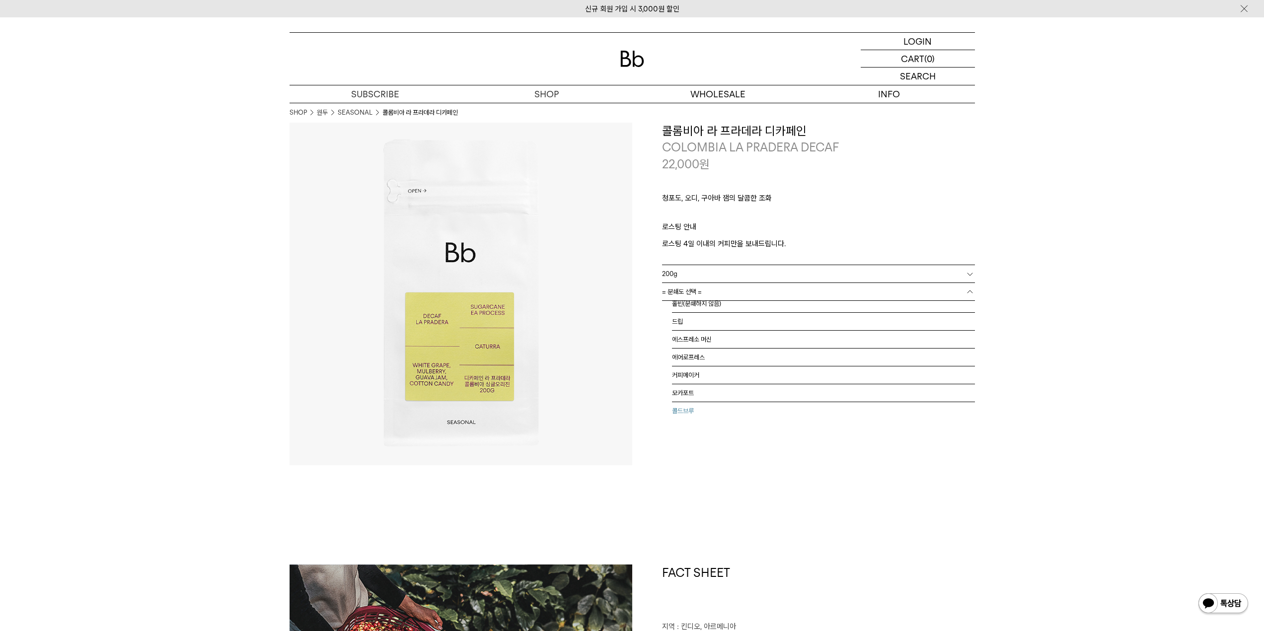
scroll to position [6, 0]
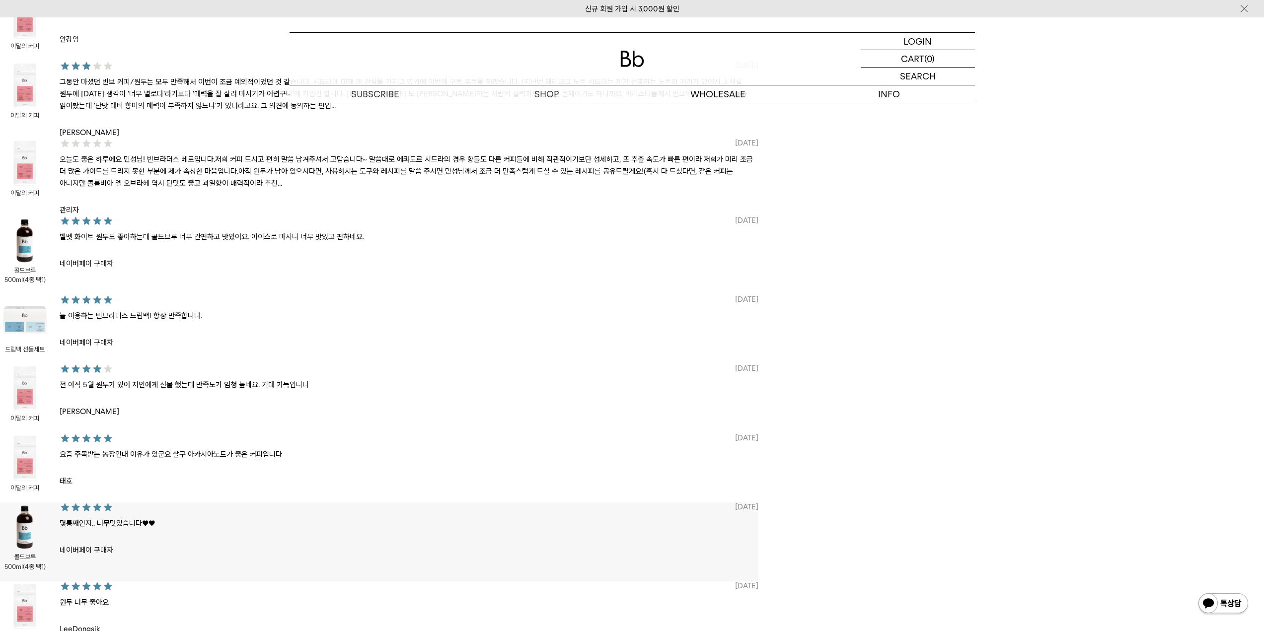
scroll to position [1534, 0]
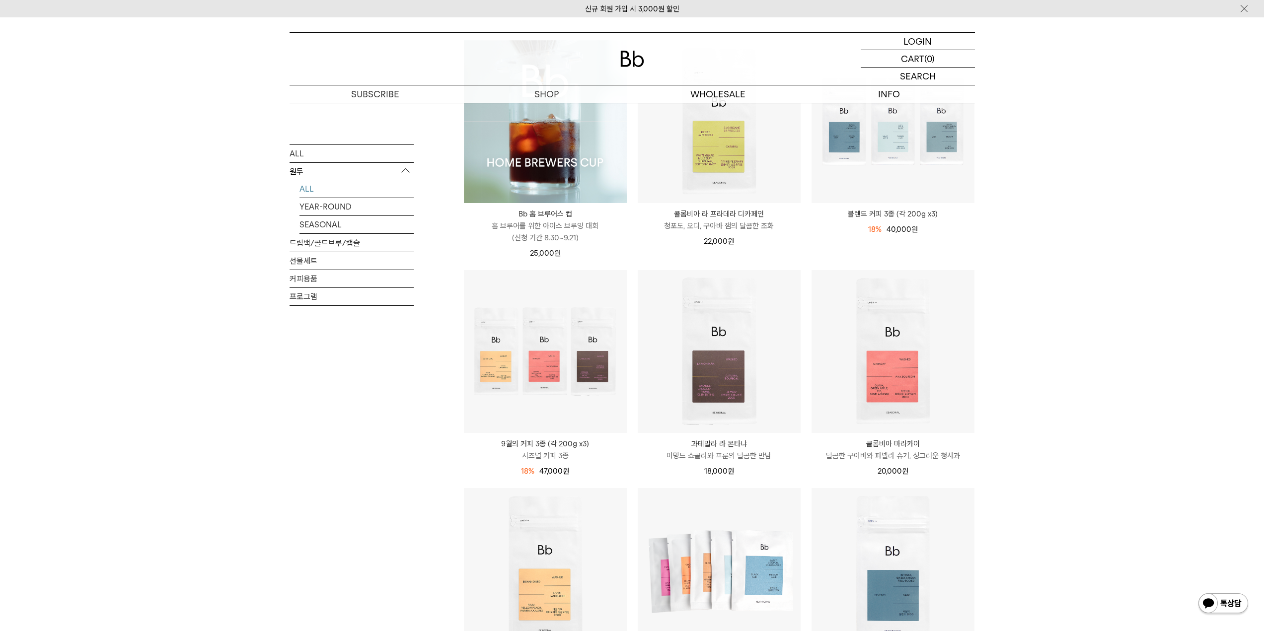
scroll to position [149, 0]
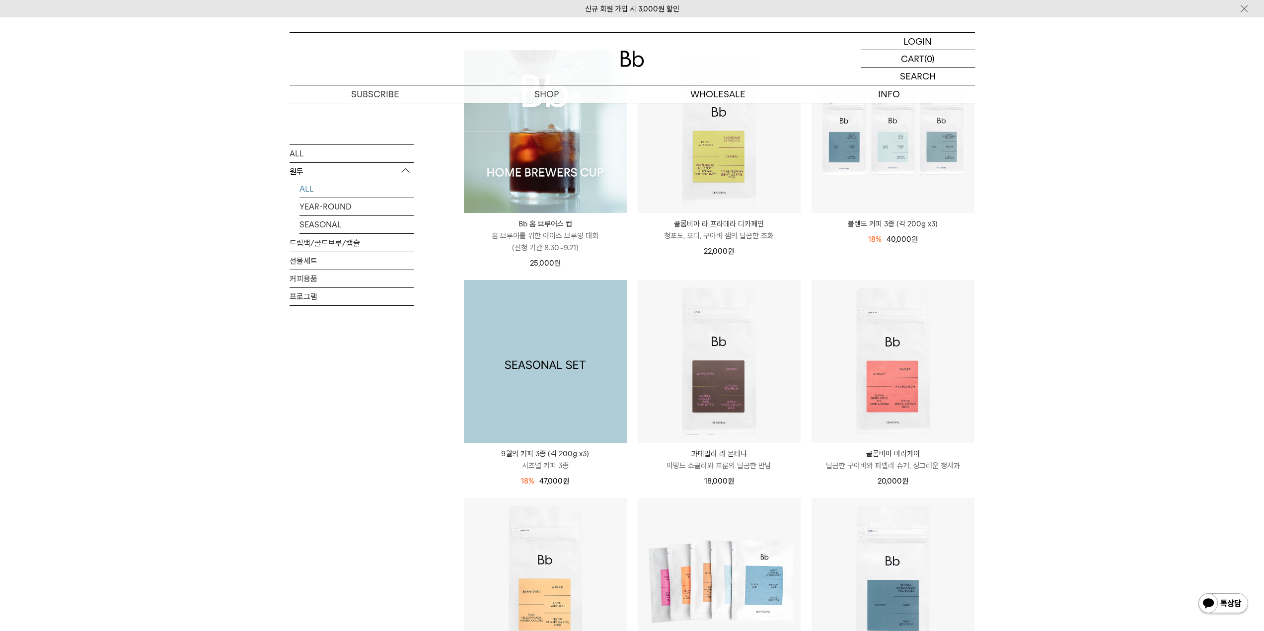
click at [547, 351] on img at bounding box center [545, 361] width 163 height 163
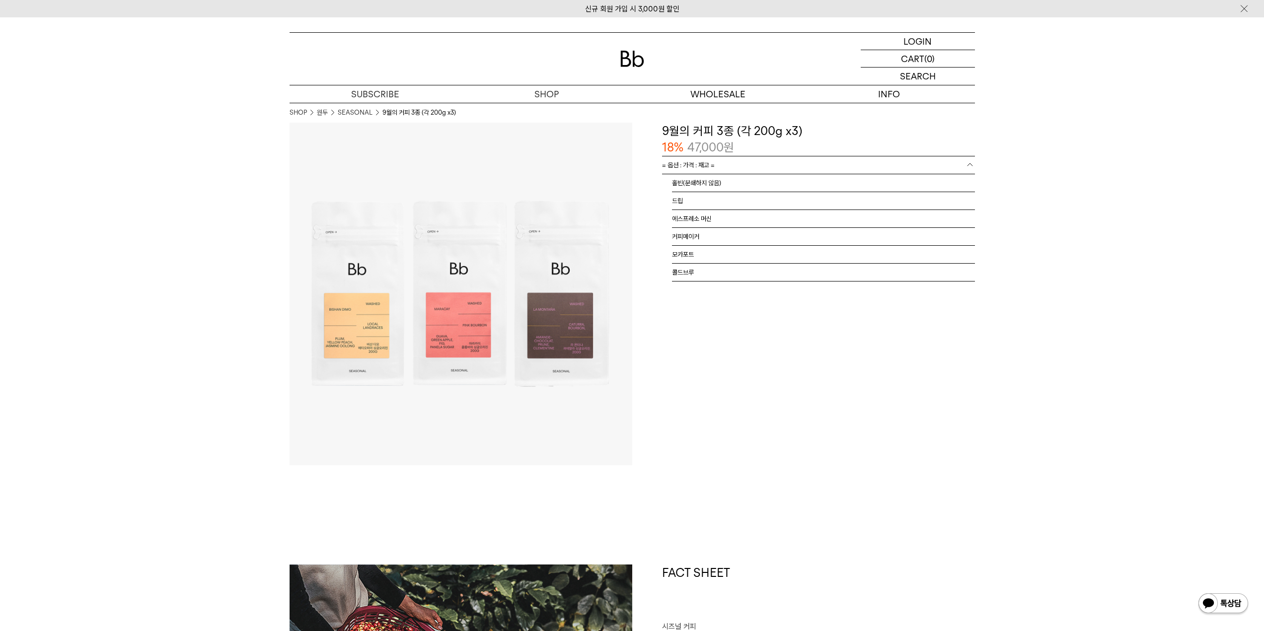
click at [771, 168] on link "= 옵션 : 가격 : 재고 =" at bounding box center [818, 164] width 313 height 17
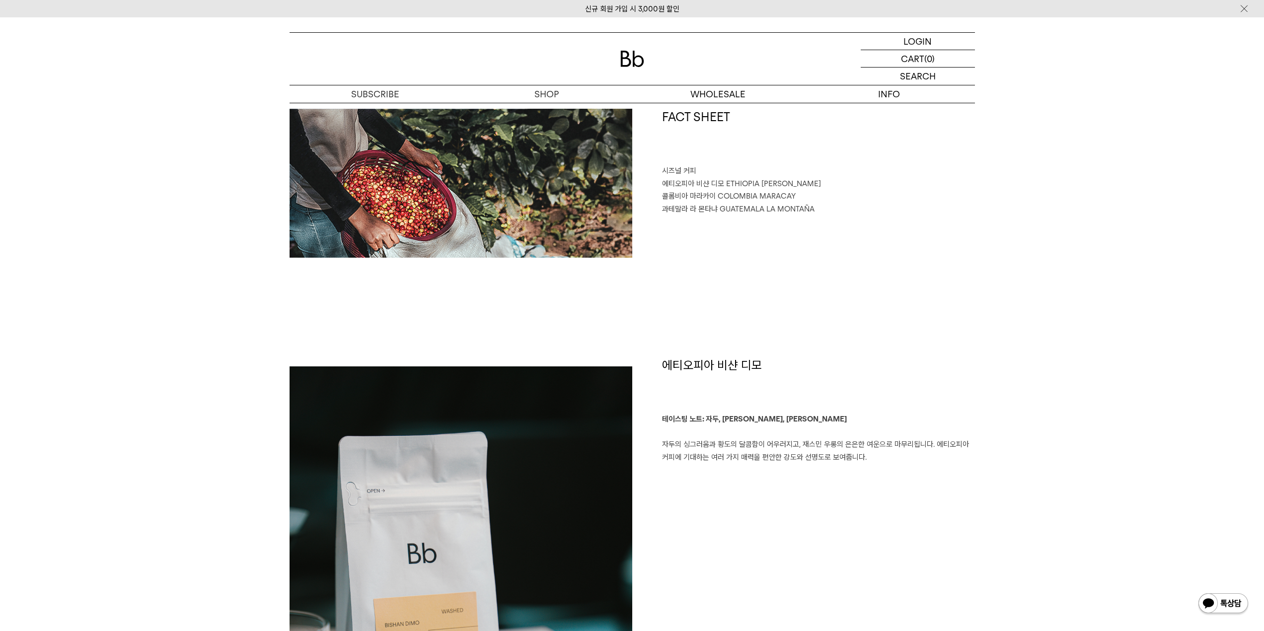
scroll to position [552, 0]
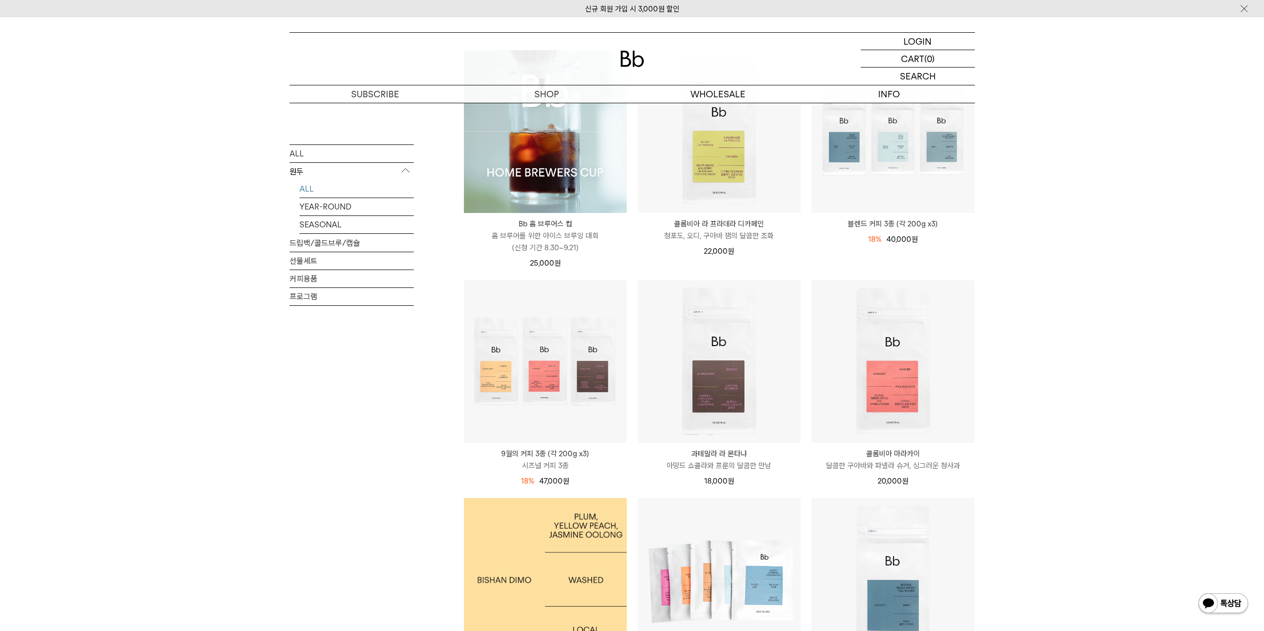
click at [486, 563] on img at bounding box center [545, 579] width 163 height 163
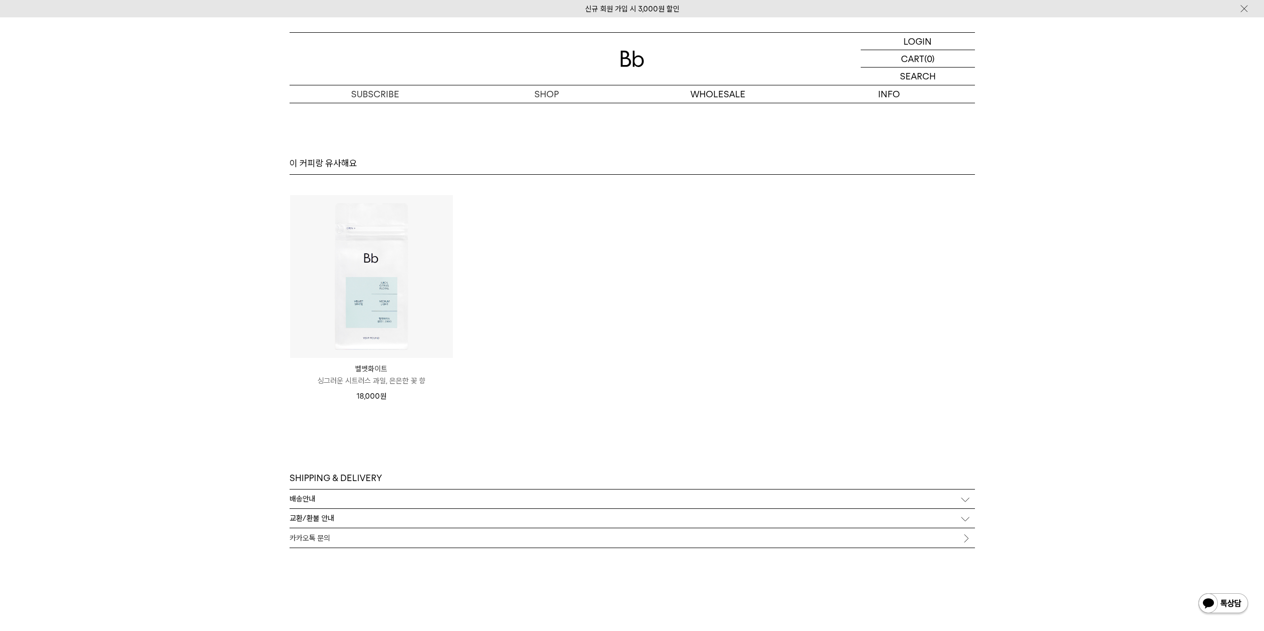
scroll to position [2612, 0]
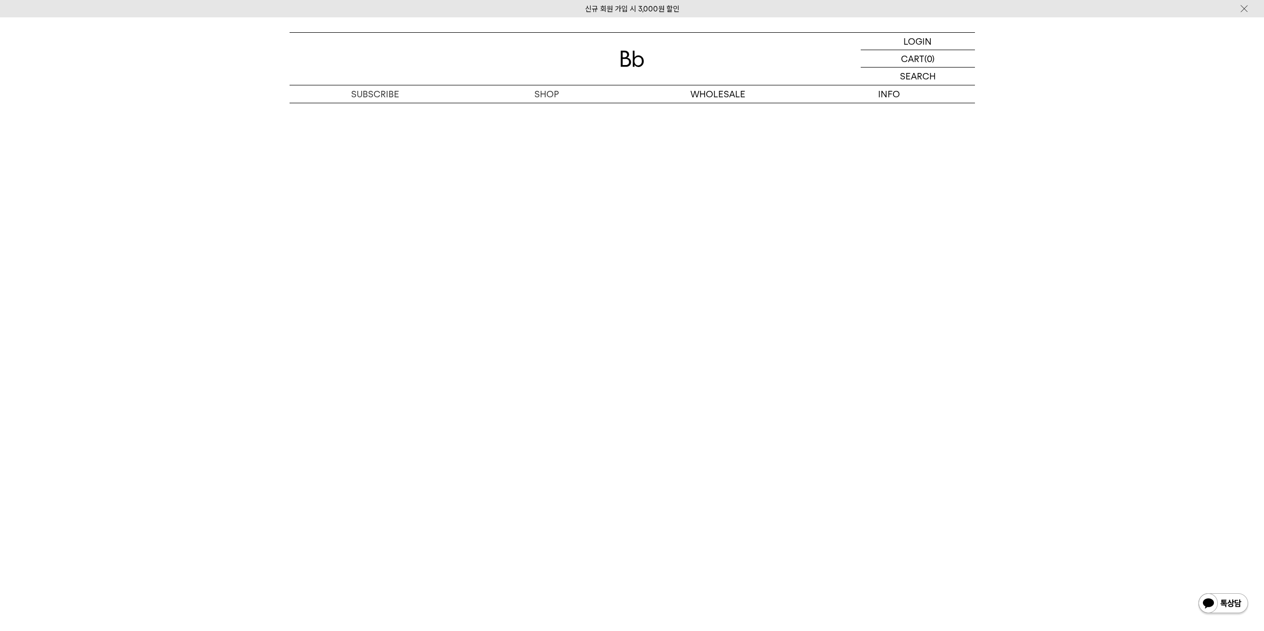
scroll to position [1914, 0]
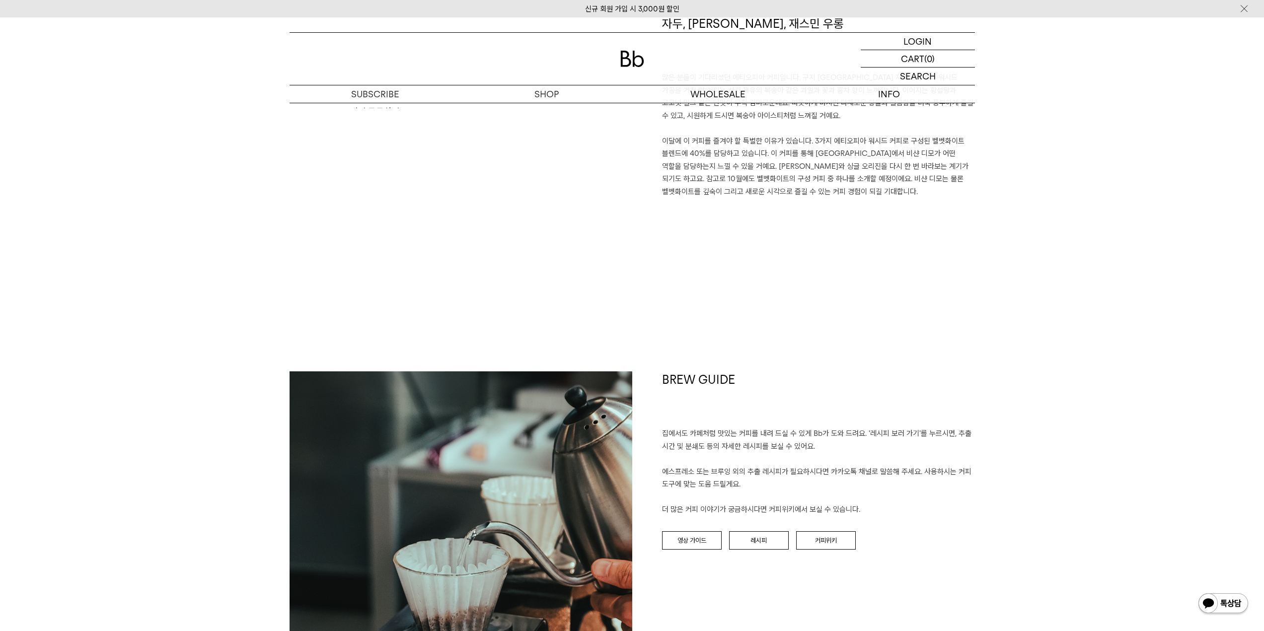
scroll to position [0, 0]
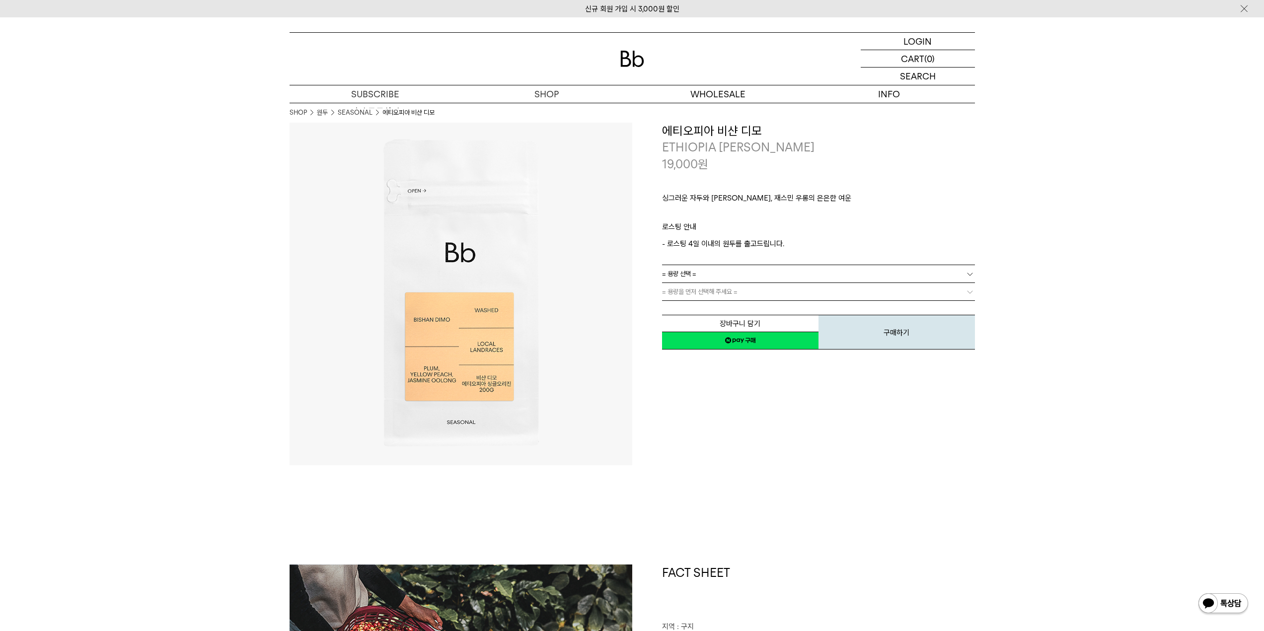
drag, startPoint x: 299, startPoint y: 83, endPoint x: 308, endPoint y: 89, distance: 11.0
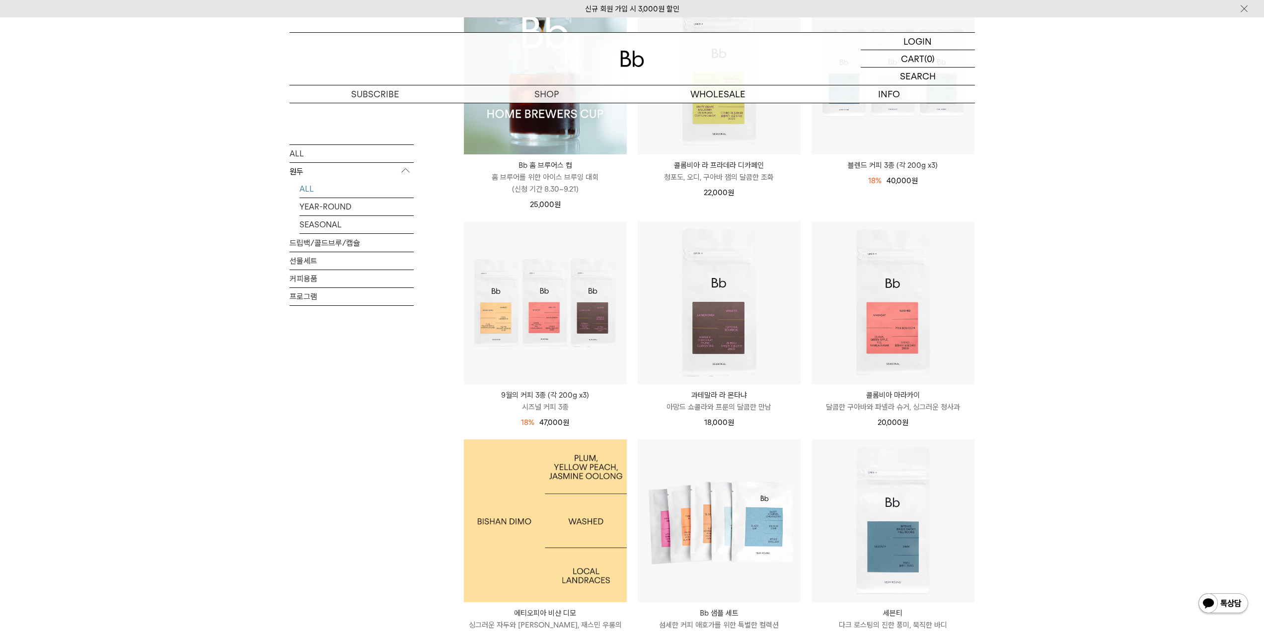
scroll to position [199, 0]
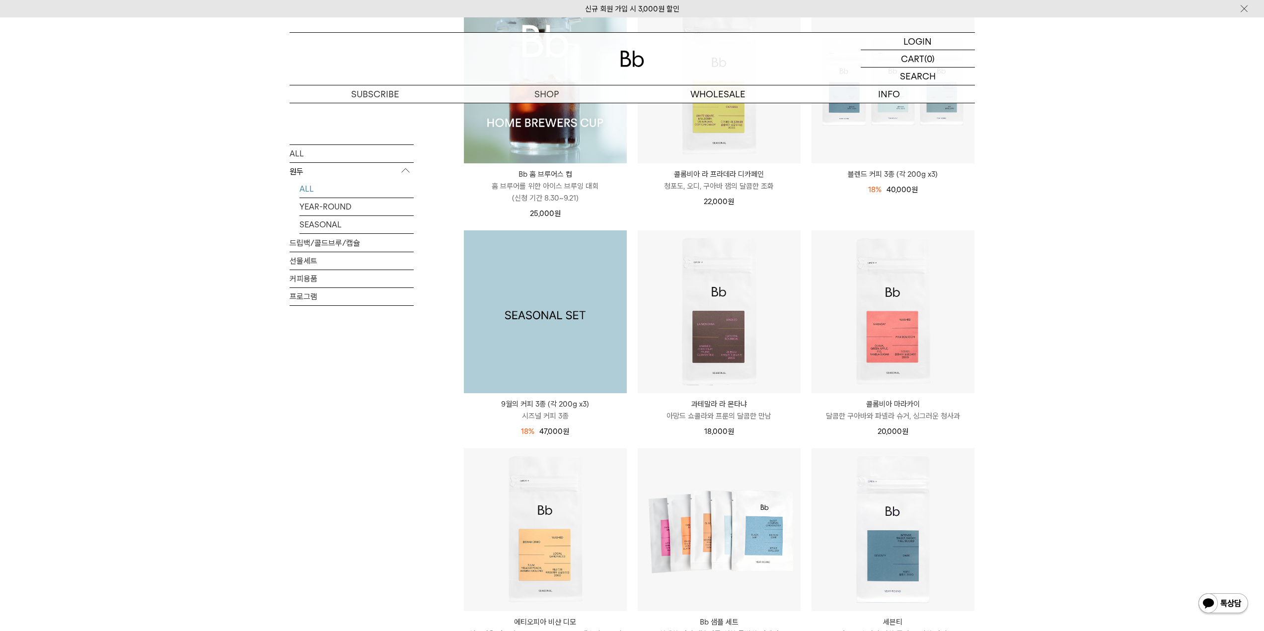
click at [553, 271] on img at bounding box center [545, 311] width 163 height 163
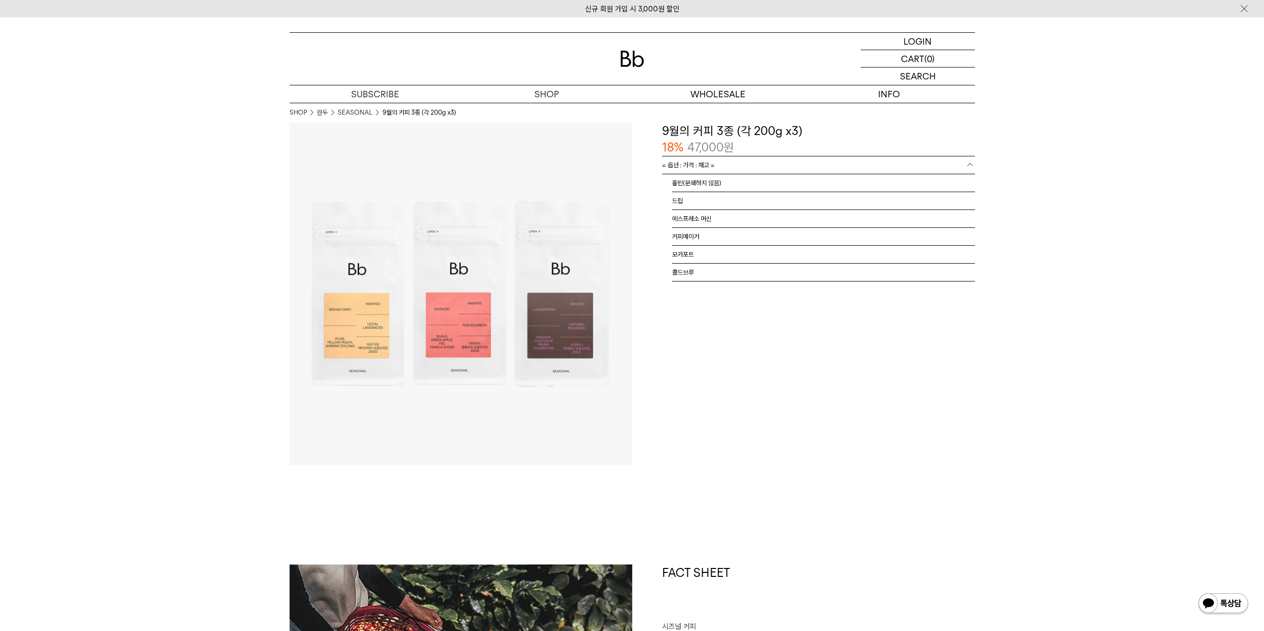
click at [715, 166] on span "= 옵션 : 가격 : 재고 =" at bounding box center [688, 164] width 53 height 17
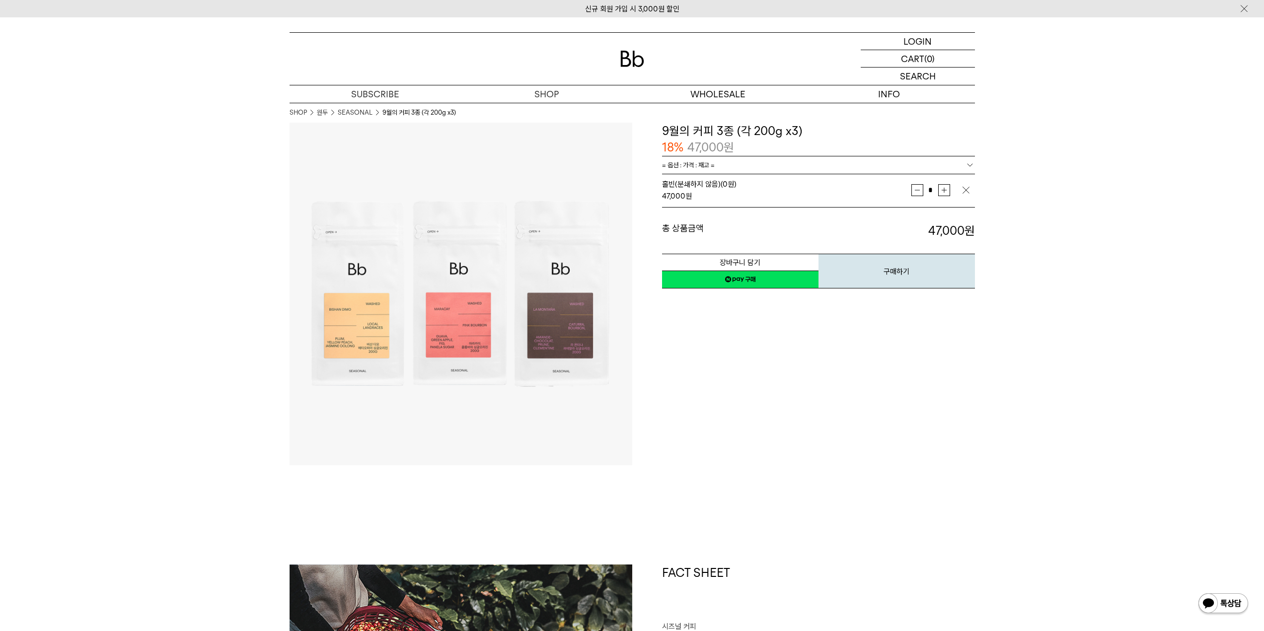
click at [717, 288] on link "네이버페이 구매하기" at bounding box center [740, 280] width 156 height 18
